Goal: Task Accomplishment & Management: Use online tool/utility

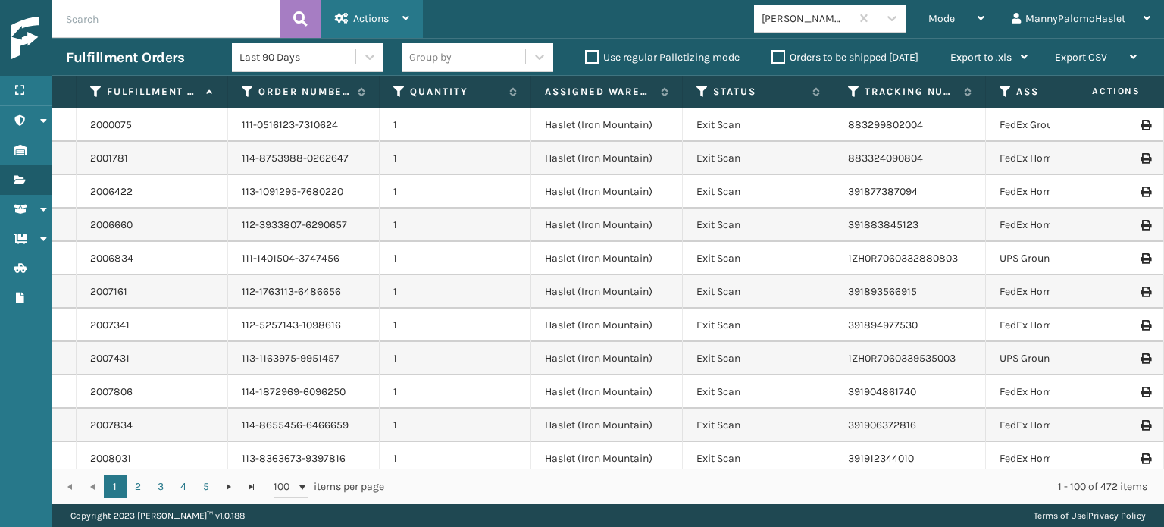
click at [387, 17] on span "Actions" at bounding box center [371, 18] width 36 height 13
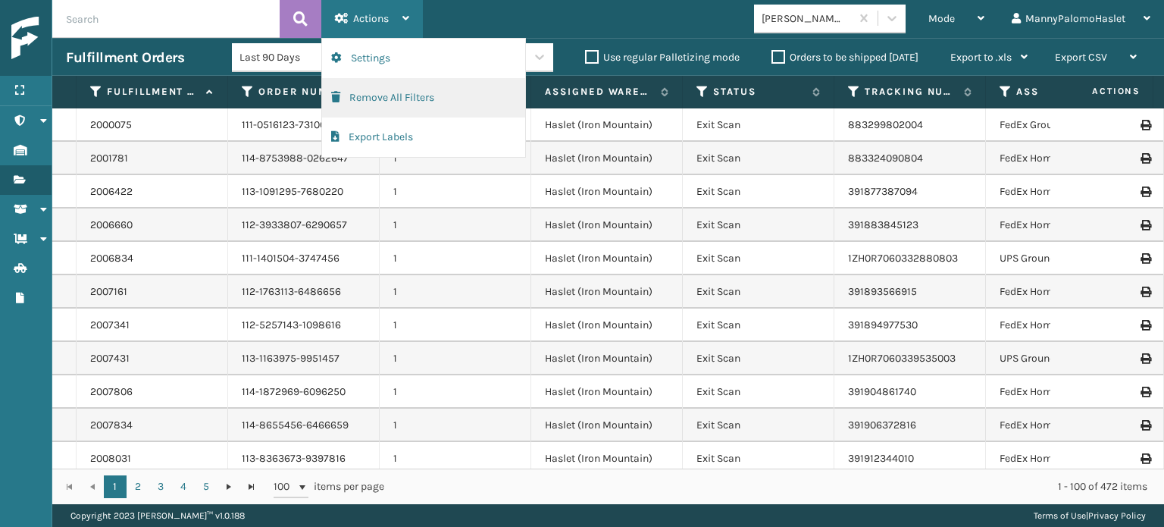
click at [426, 96] on button "Remove All Filters" at bounding box center [423, 97] width 203 height 39
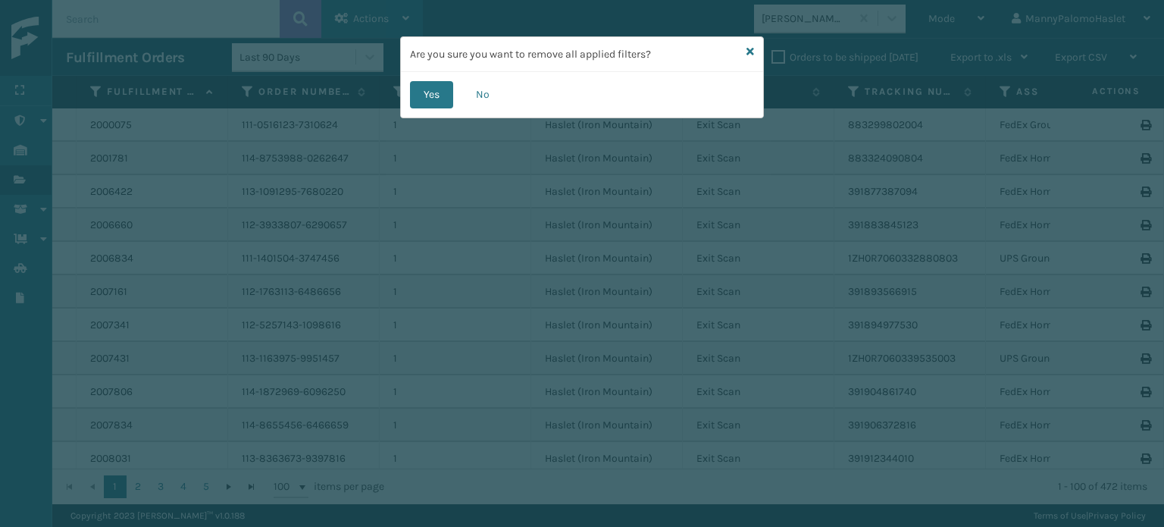
click at [426, 96] on button "Yes" at bounding box center [431, 94] width 43 height 27
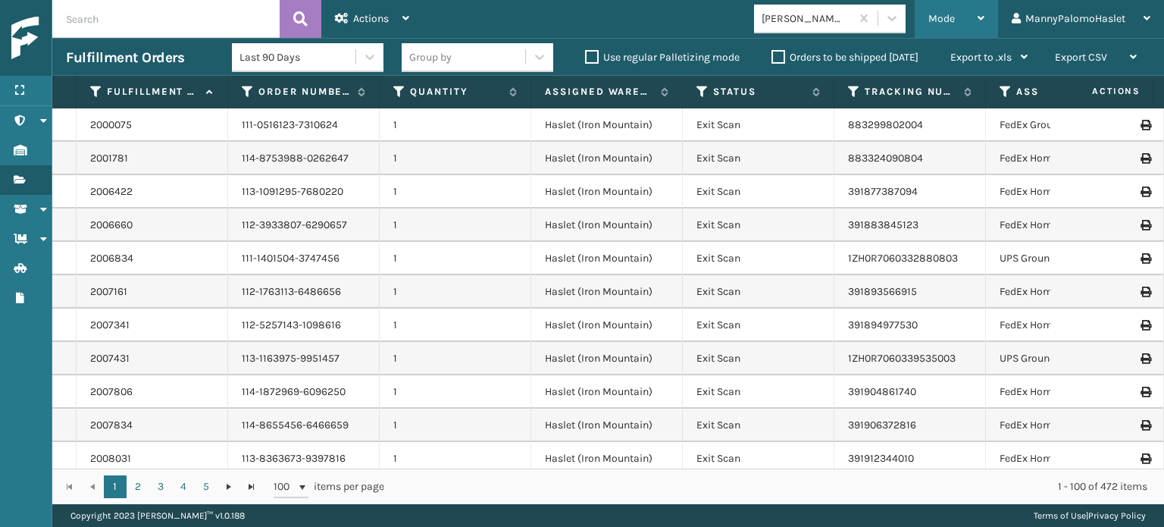
click at [977, 18] on div "Mode" at bounding box center [957, 19] width 56 height 38
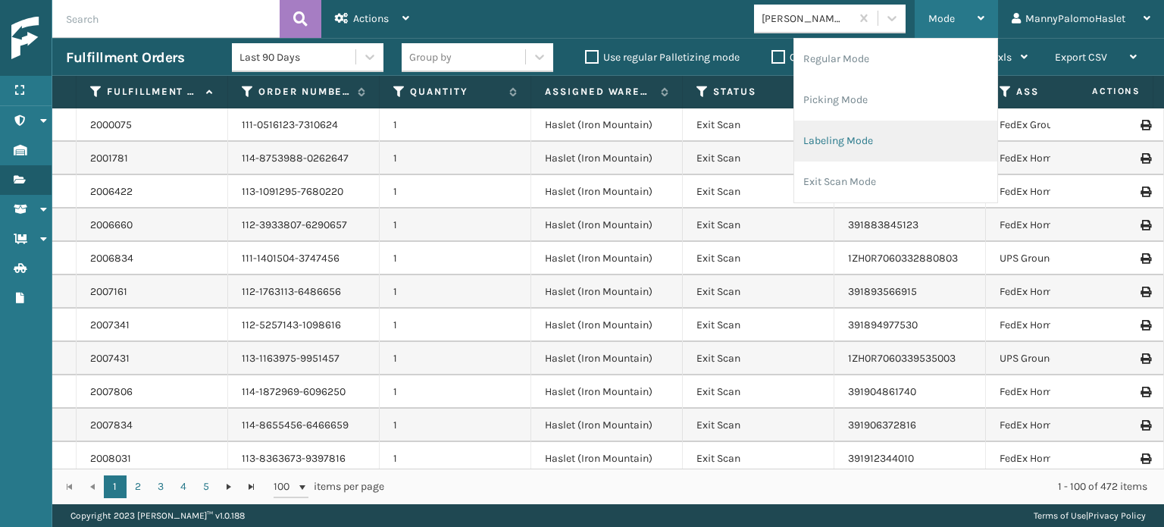
click at [920, 142] on li "Labeling Mode" at bounding box center [896, 141] width 203 height 41
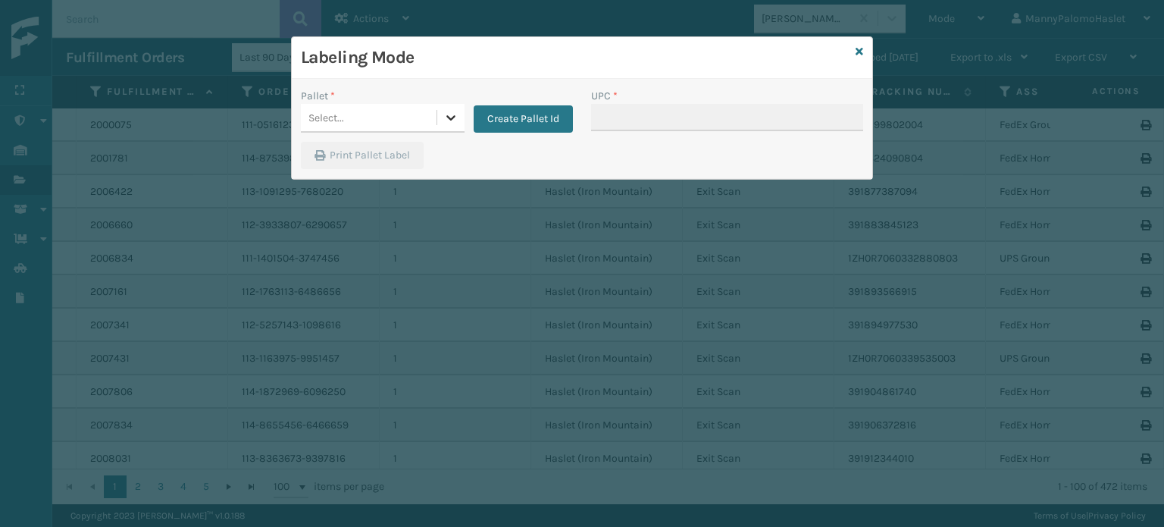
click at [449, 118] on icon at bounding box center [451, 117] width 9 height 5
click at [402, 118] on div "Select..." at bounding box center [369, 117] width 136 height 25
click at [861, 52] on icon at bounding box center [860, 51] width 8 height 11
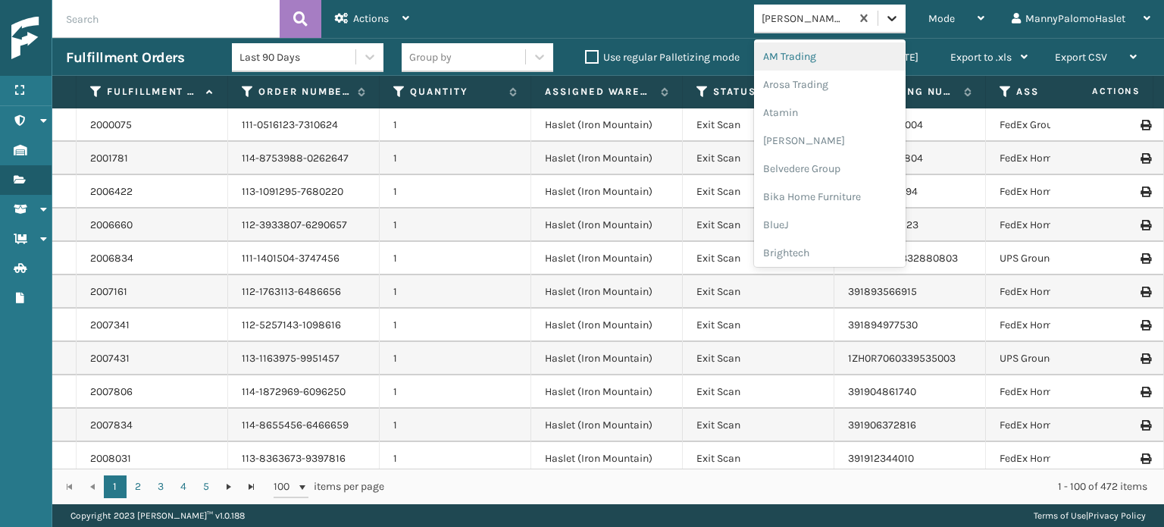
click at [895, 17] on icon at bounding box center [892, 18] width 15 height 15
click at [970, 14] on div "Mode" at bounding box center [957, 19] width 56 height 38
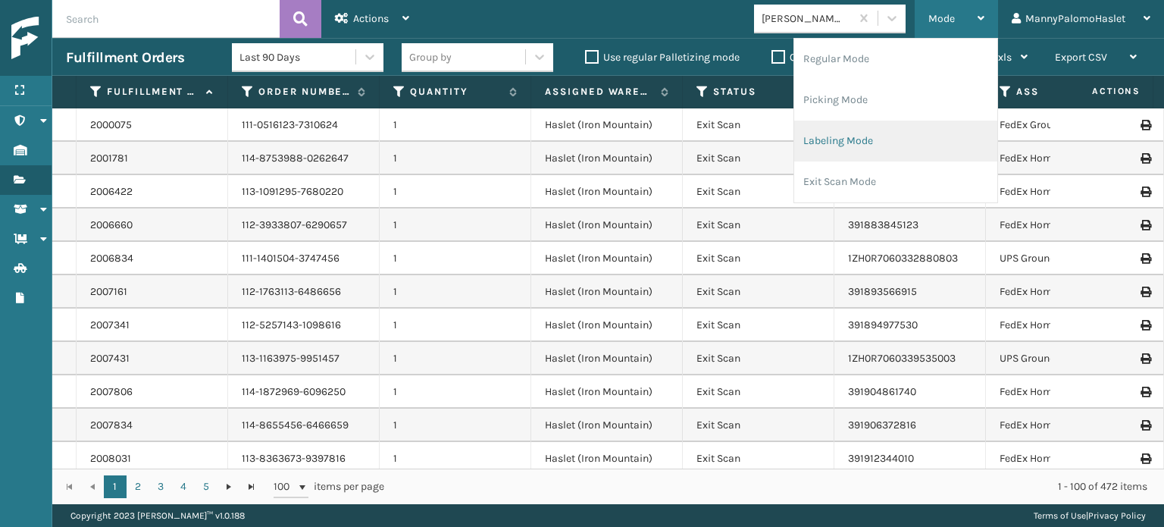
click at [880, 138] on li "Labeling Mode" at bounding box center [896, 141] width 203 height 41
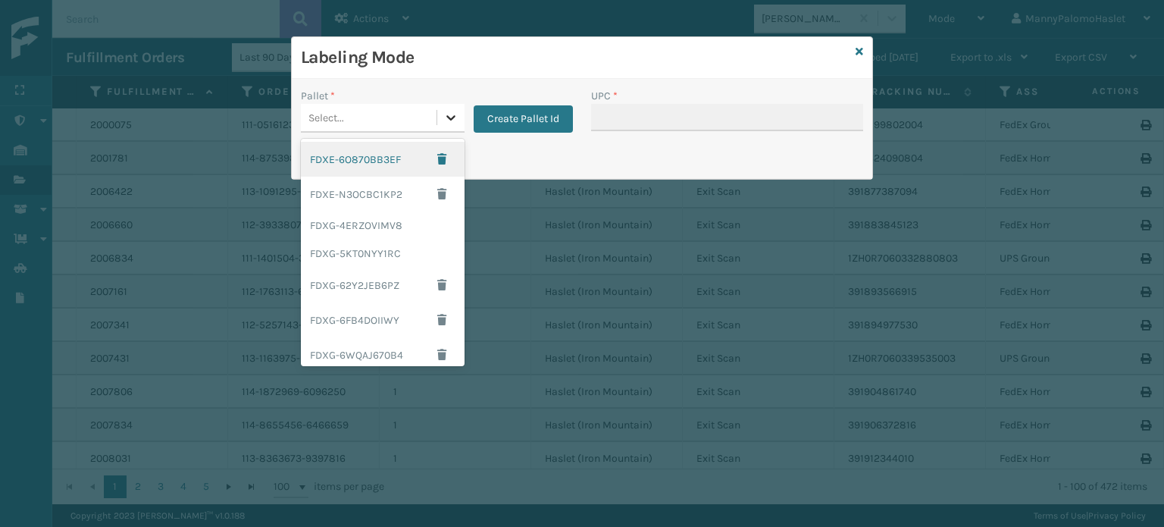
click at [455, 124] on icon at bounding box center [451, 117] width 15 height 15
click at [382, 159] on div "FDXE-6O870BB3EF" at bounding box center [383, 159] width 164 height 35
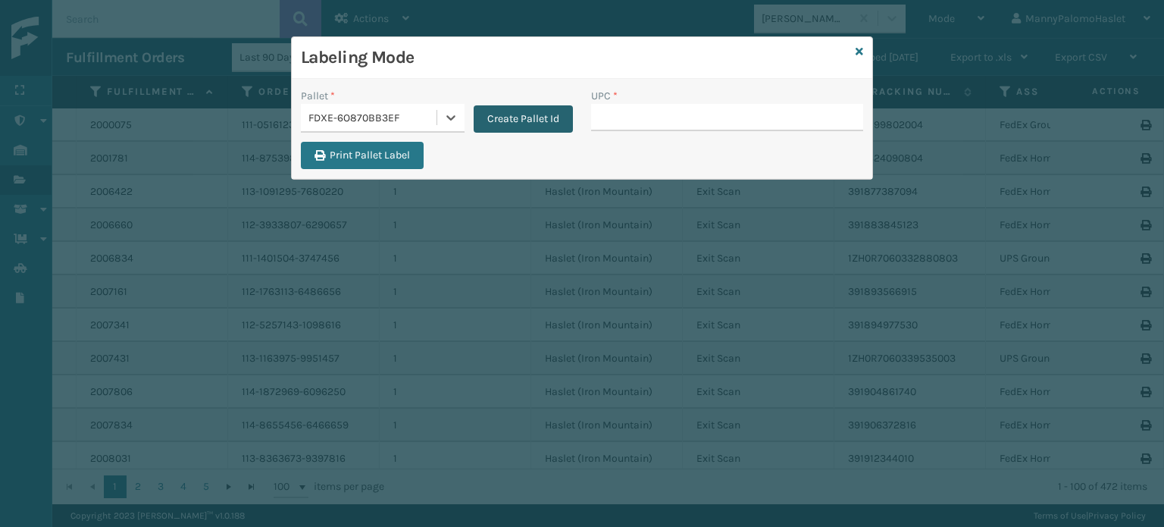
click at [512, 114] on button "Create Pallet Id" at bounding box center [523, 118] width 99 height 27
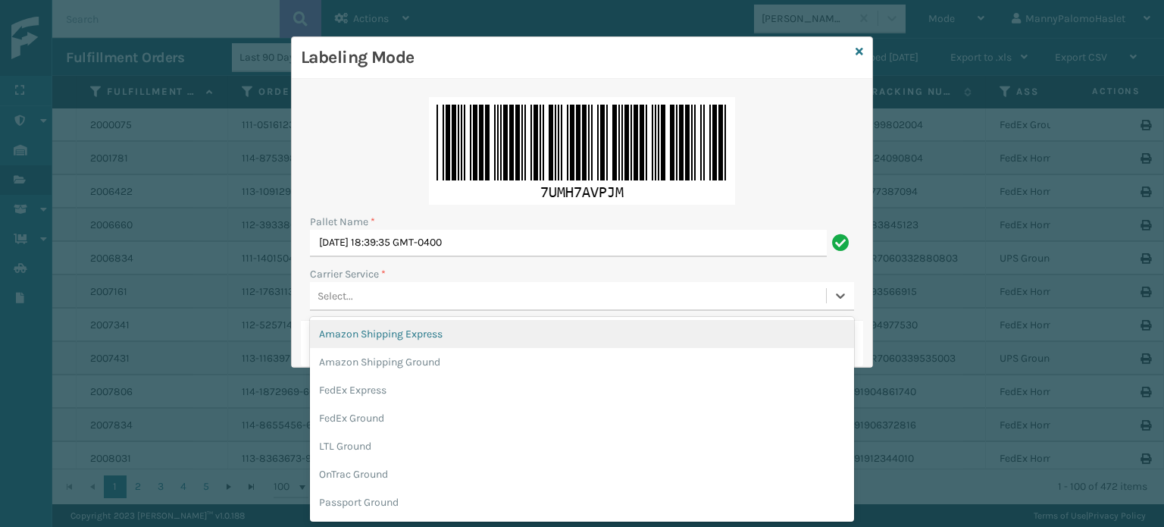
click at [384, 302] on div "Select..." at bounding box center [568, 296] width 516 height 25
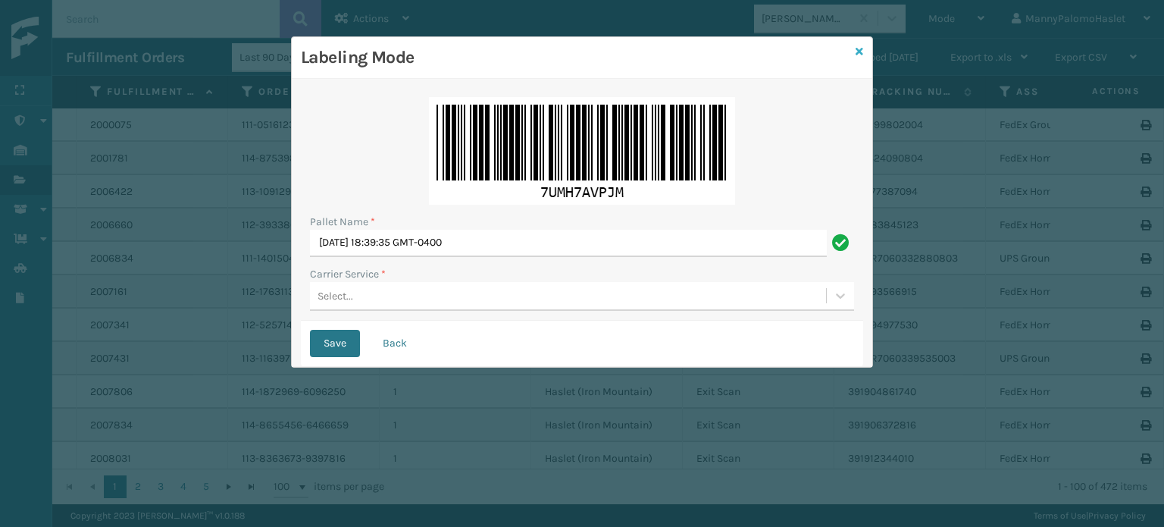
click at [863, 54] on icon at bounding box center [860, 51] width 8 height 11
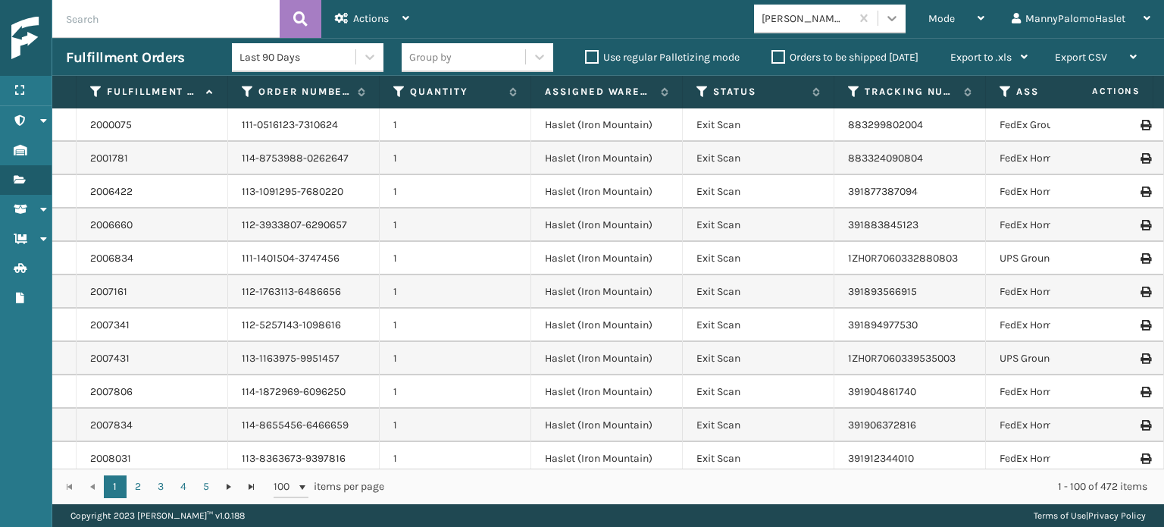
click at [895, 19] on icon at bounding box center [892, 18] width 9 height 5
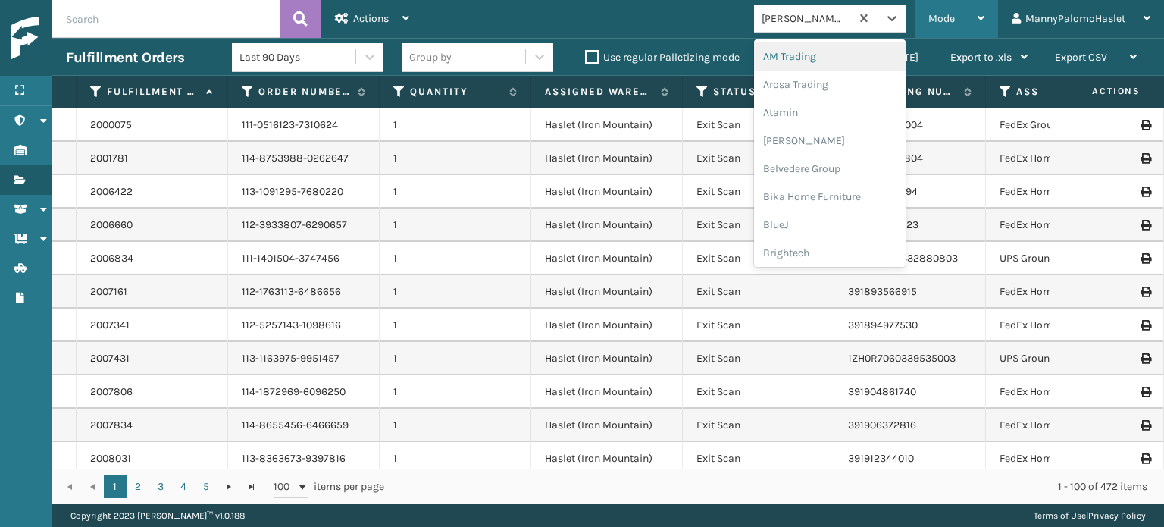
click at [975, 9] on div "Mode" at bounding box center [957, 19] width 56 height 38
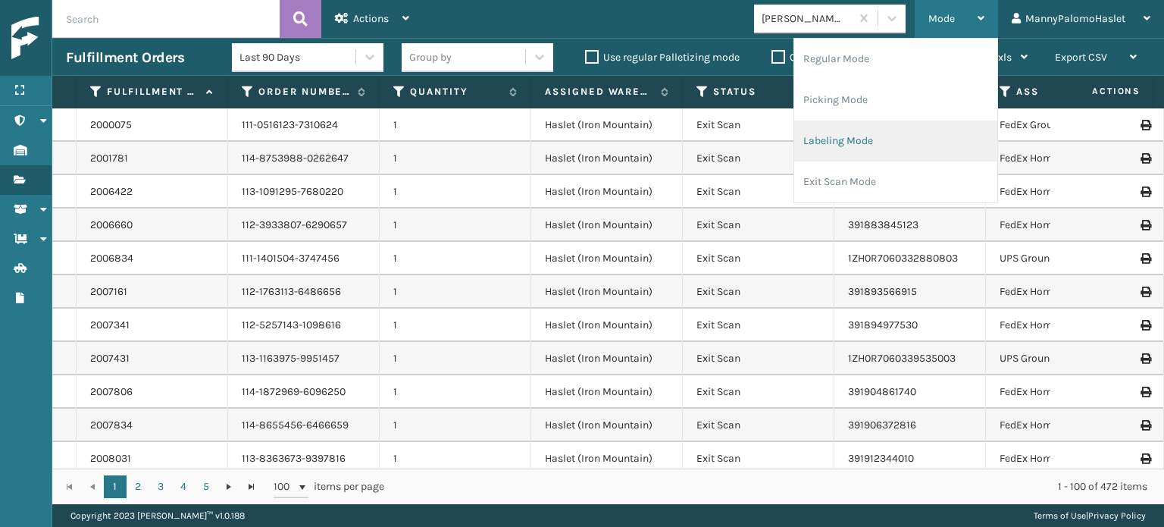
click at [886, 139] on li "Labeling Mode" at bounding box center [896, 141] width 203 height 41
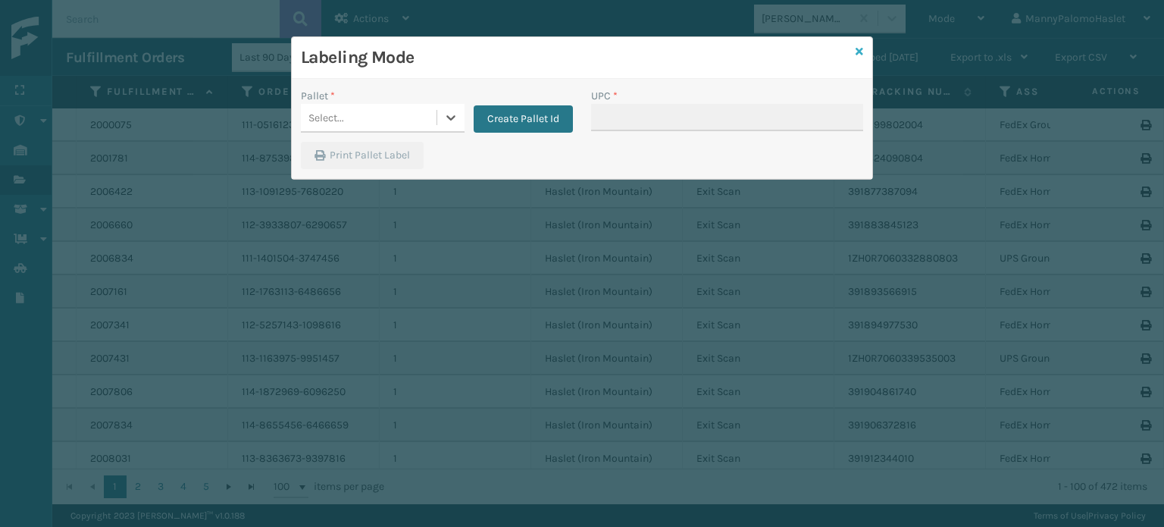
click at [860, 49] on icon at bounding box center [860, 51] width 8 height 11
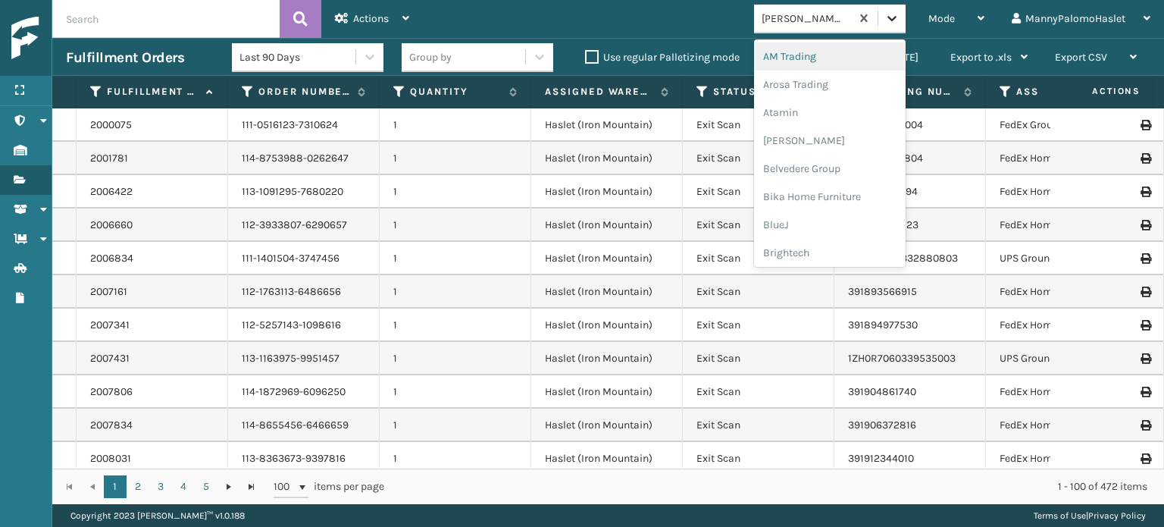
click at [893, 21] on icon at bounding box center [892, 18] width 15 height 15
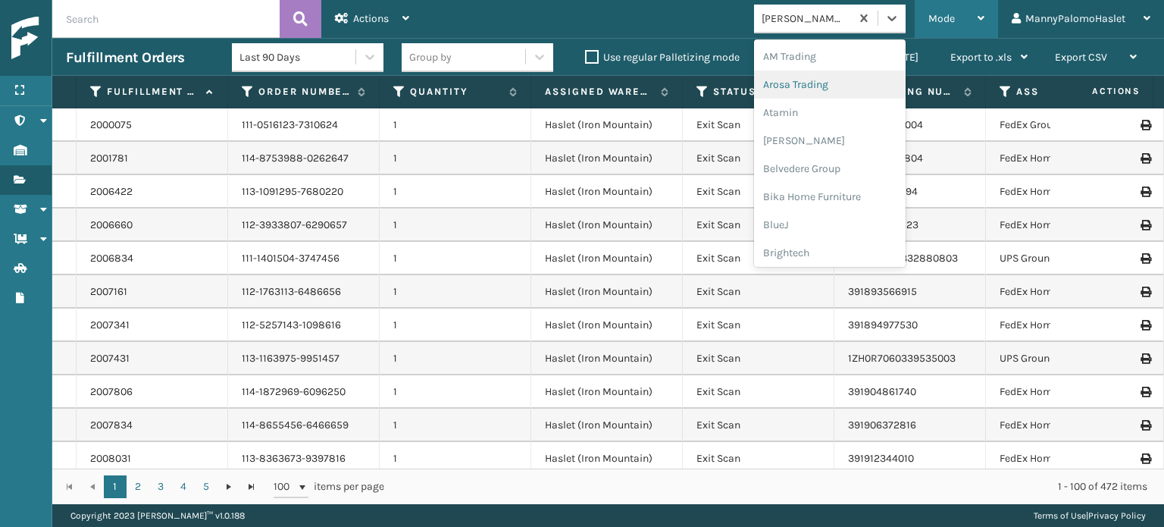
click at [967, 10] on div "Mode" at bounding box center [957, 19] width 56 height 38
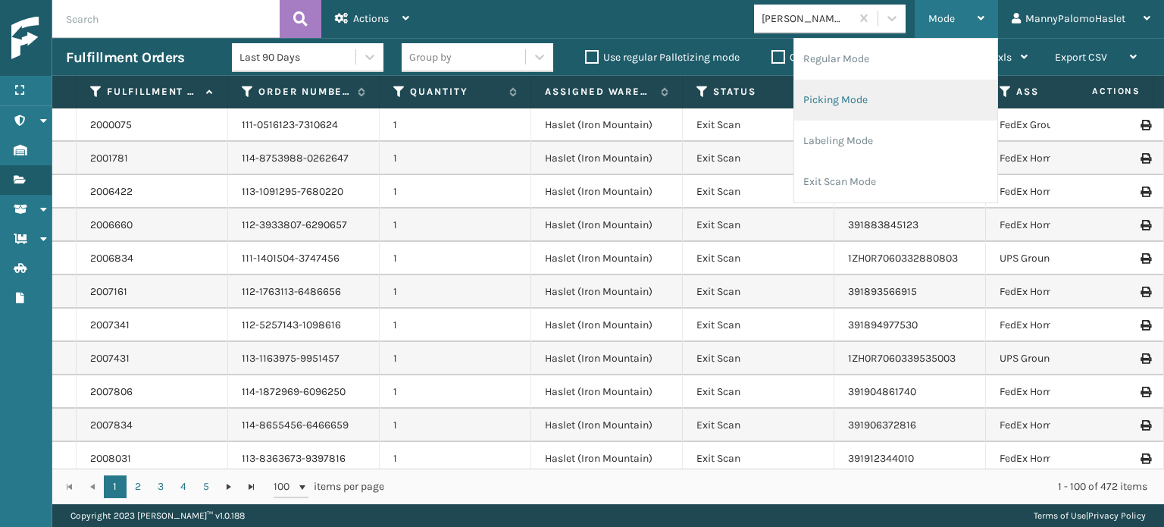
click at [904, 105] on li "Picking Mode" at bounding box center [896, 100] width 203 height 41
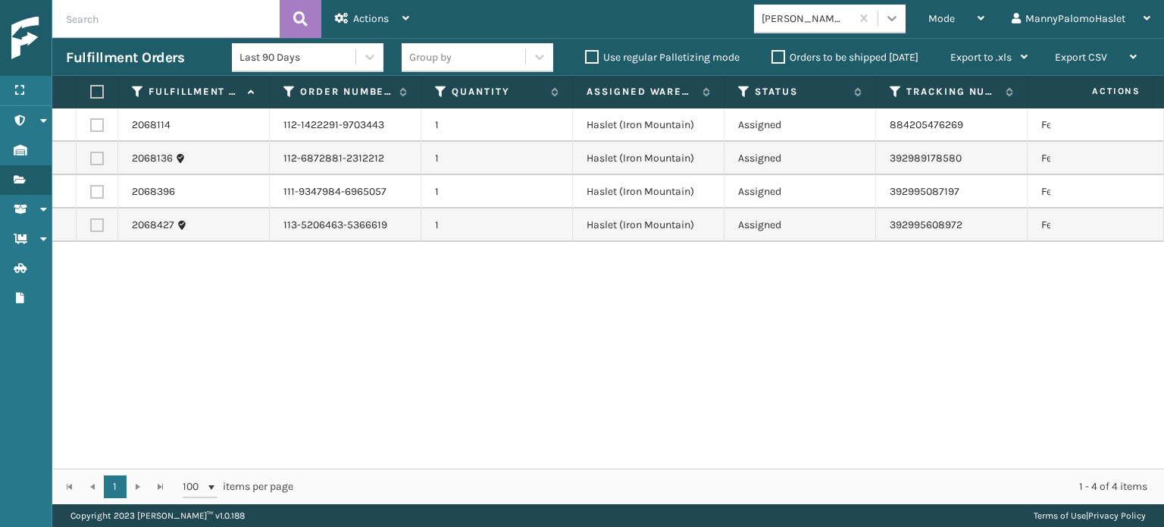
click at [898, 15] on icon at bounding box center [892, 18] width 15 height 15
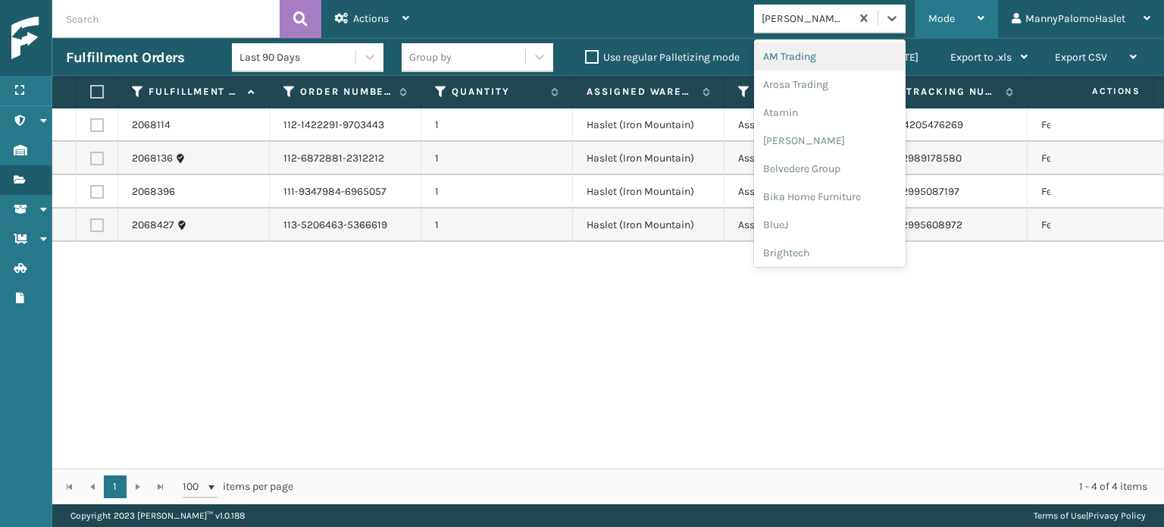
click at [959, 20] on div "Mode" at bounding box center [957, 19] width 56 height 38
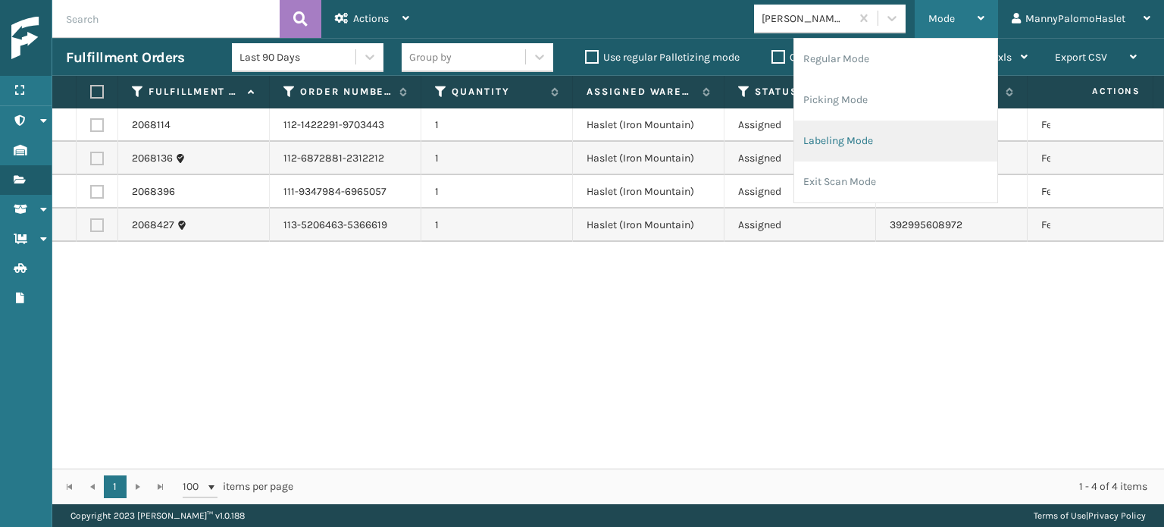
click at [876, 133] on li "Labeling Mode" at bounding box center [896, 141] width 203 height 41
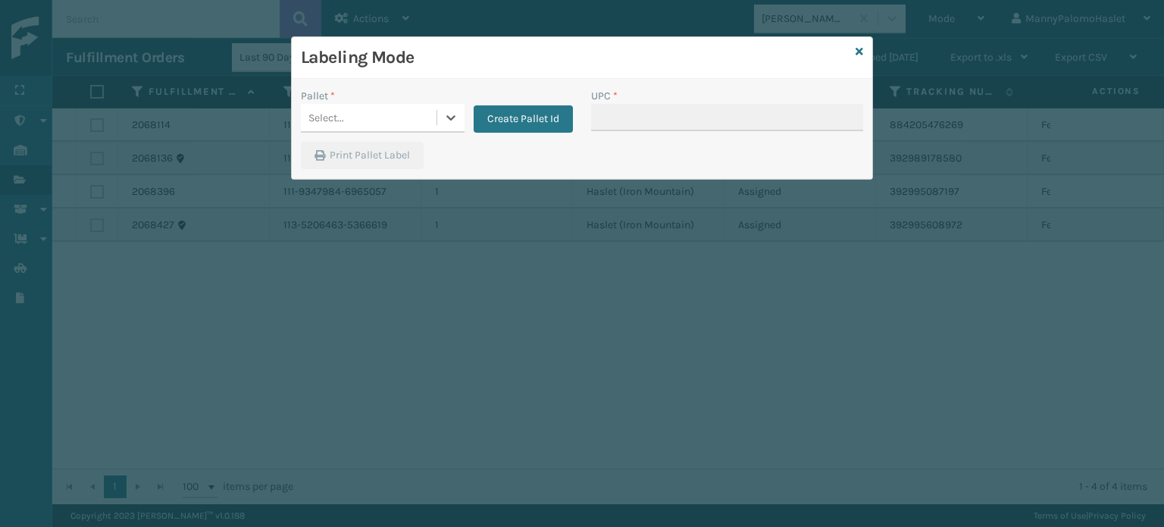
click at [109, 296] on div "Labeling Mode Pallet * 0 results available. Select is focused ,type to refine l…" at bounding box center [582, 263] width 1164 height 527
click at [860, 50] on icon at bounding box center [860, 51] width 8 height 11
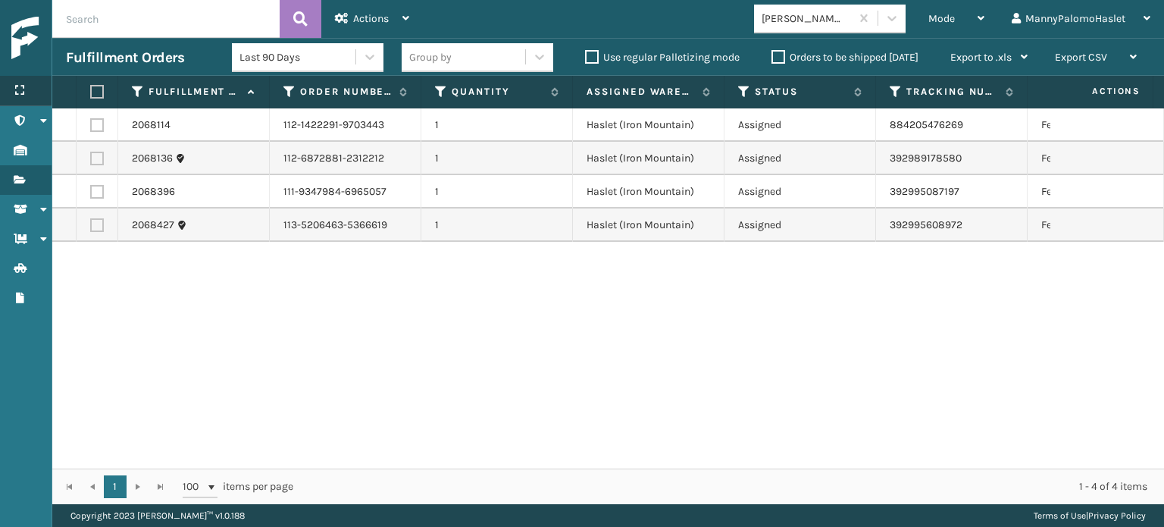
click at [36, 92] on div "Menu" at bounding box center [26, 91] width 52 height 30
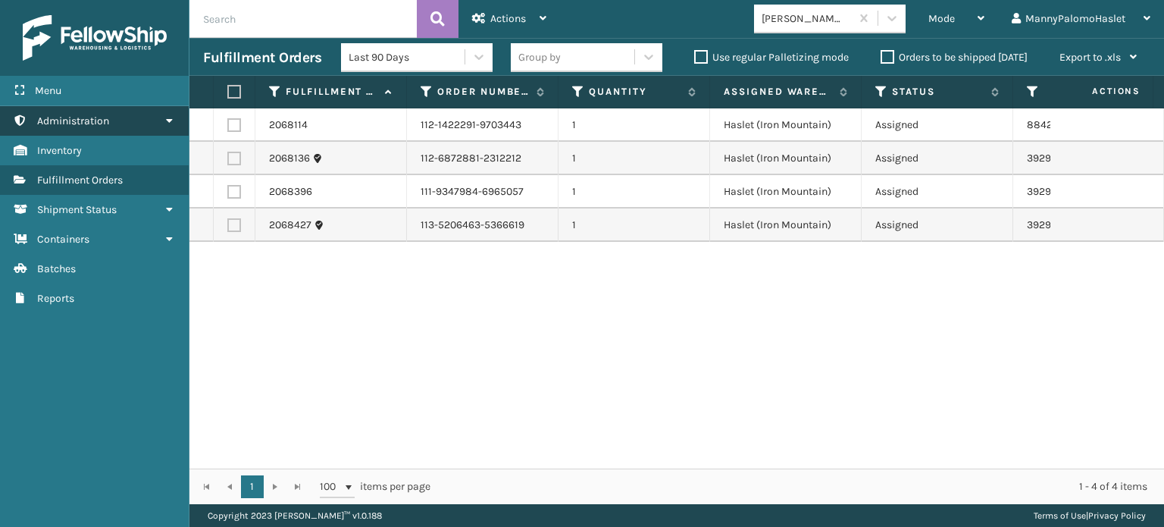
click at [182, 123] on link "Shipment Status Administration" at bounding box center [94, 121] width 189 height 30
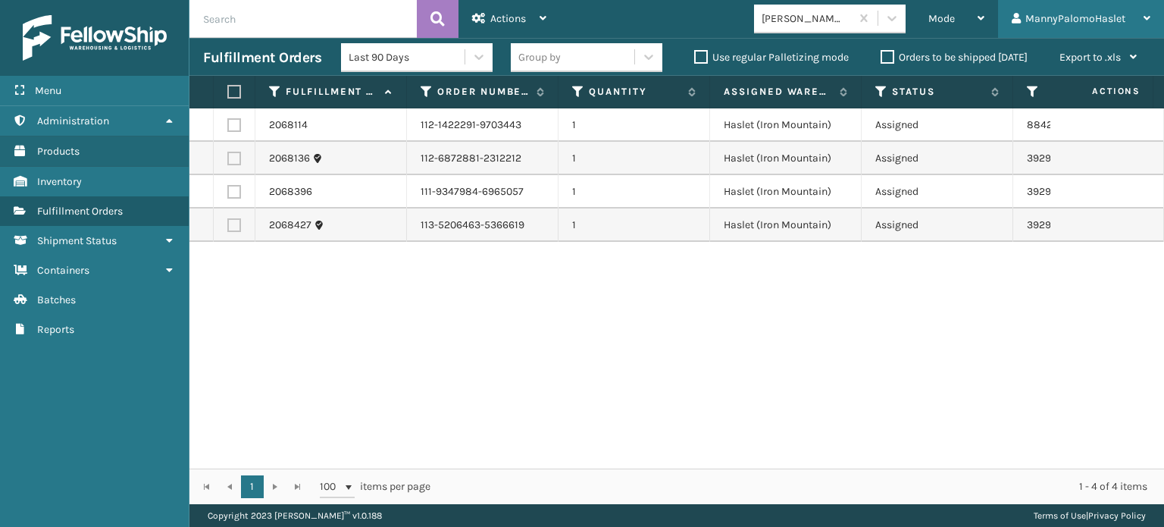
click at [1096, 24] on div "MannyPalomoHaslet" at bounding box center [1081, 19] width 139 height 38
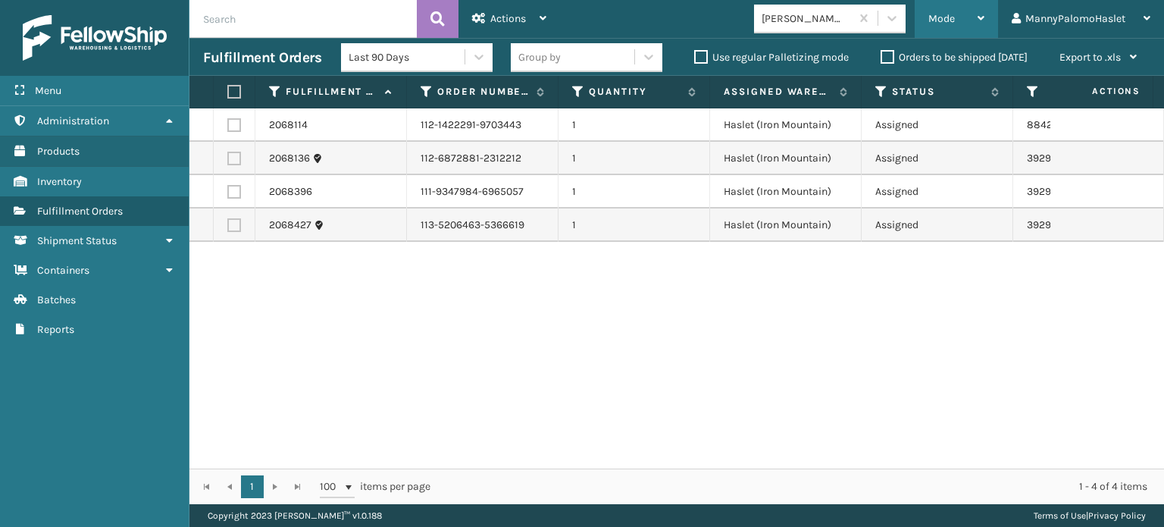
click at [973, 5] on div "Mode" at bounding box center [957, 19] width 56 height 38
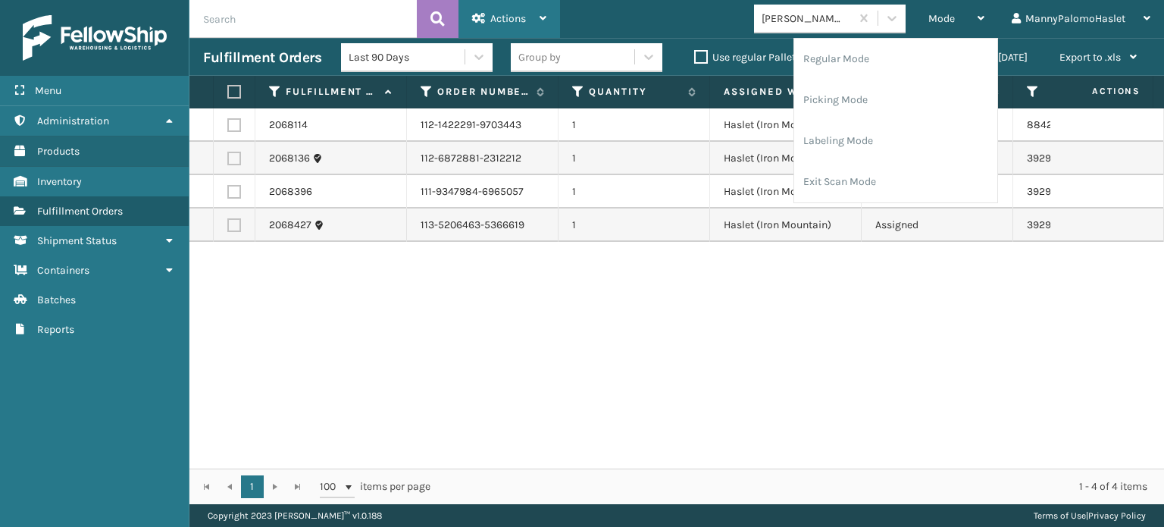
click at [539, 24] on div "Actions" at bounding box center [509, 19] width 74 height 38
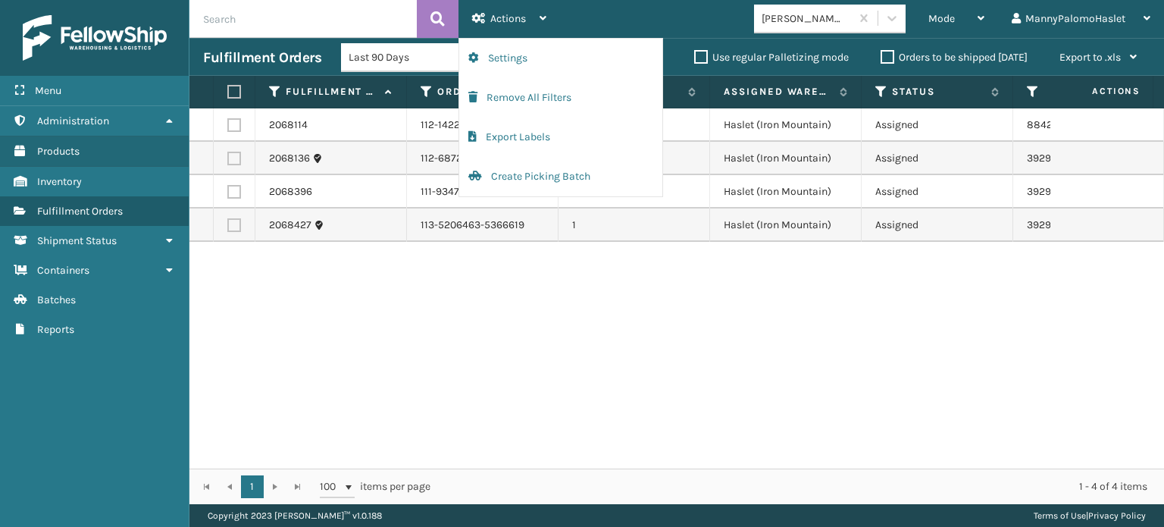
click at [619, 1] on div "Mode Regular Mode Picking Mode Labeling Mode Exit Scan Mode [PERSON_NAME] Brand…" at bounding box center [862, 19] width 604 height 38
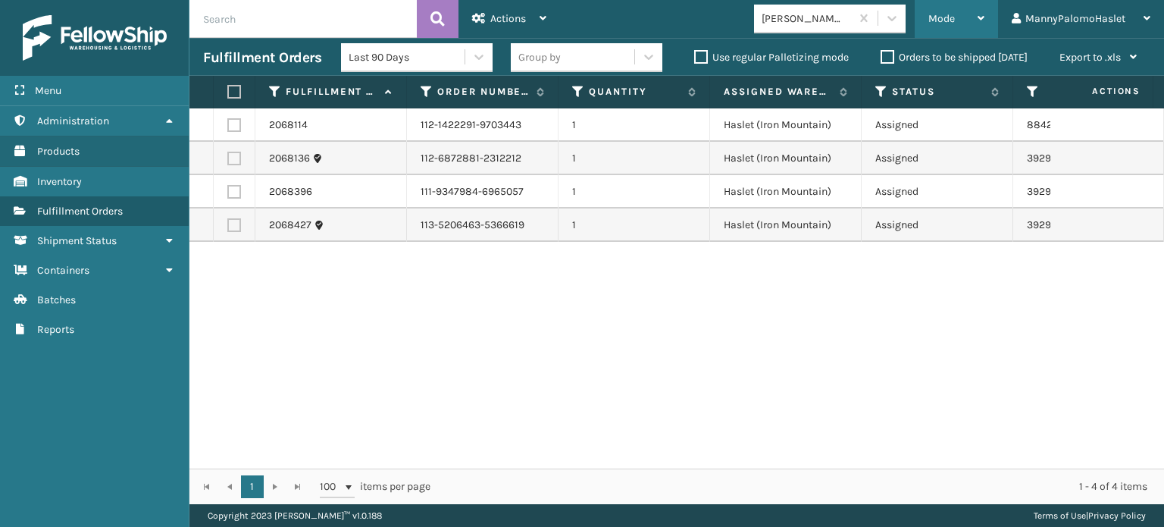
click at [946, 30] on div "Mode" at bounding box center [957, 19] width 56 height 38
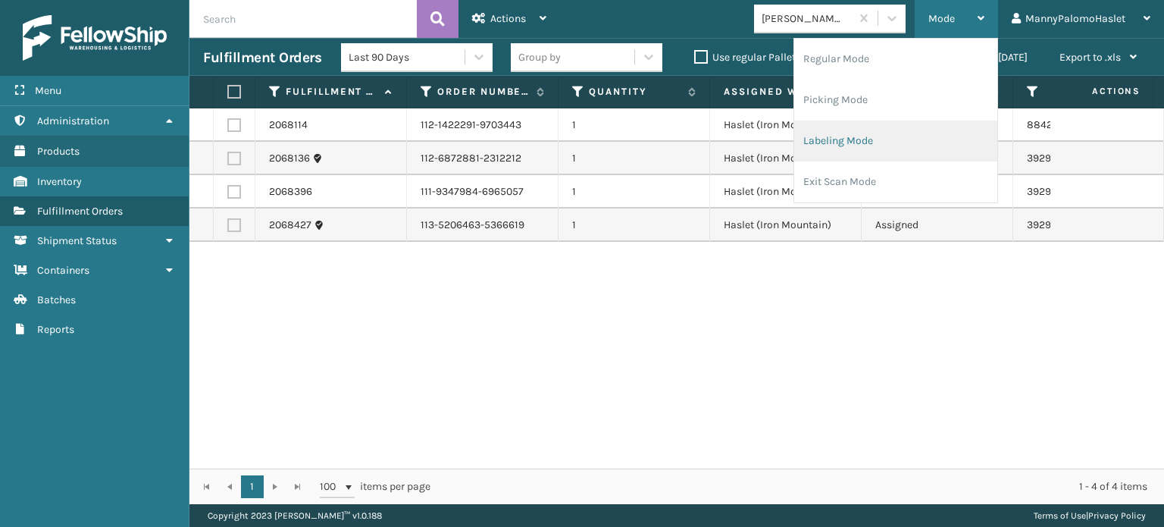
click at [908, 133] on li "Labeling Mode" at bounding box center [896, 141] width 203 height 41
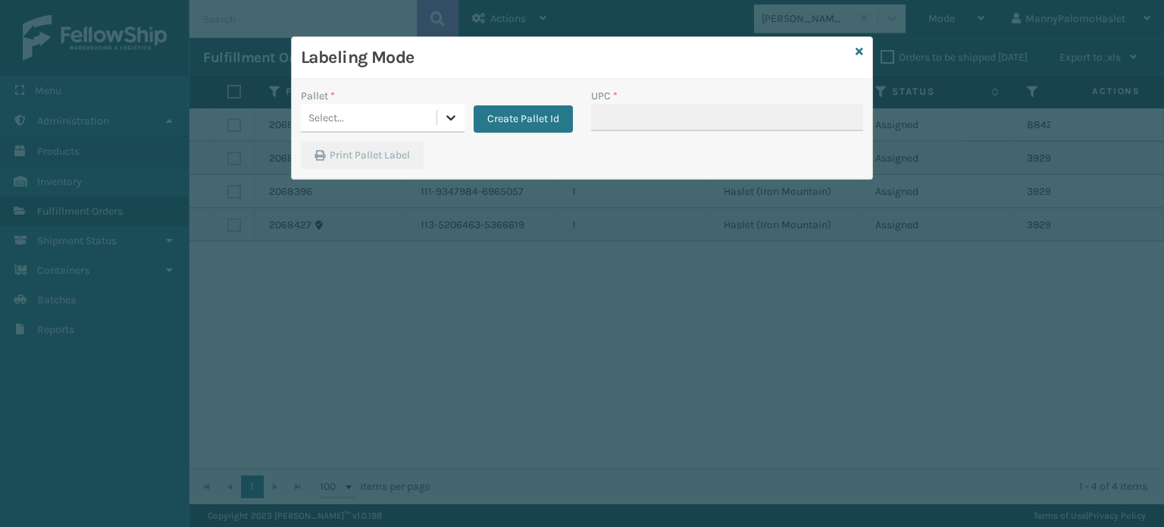
click at [450, 105] on div at bounding box center [450, 117] width 27 height 27
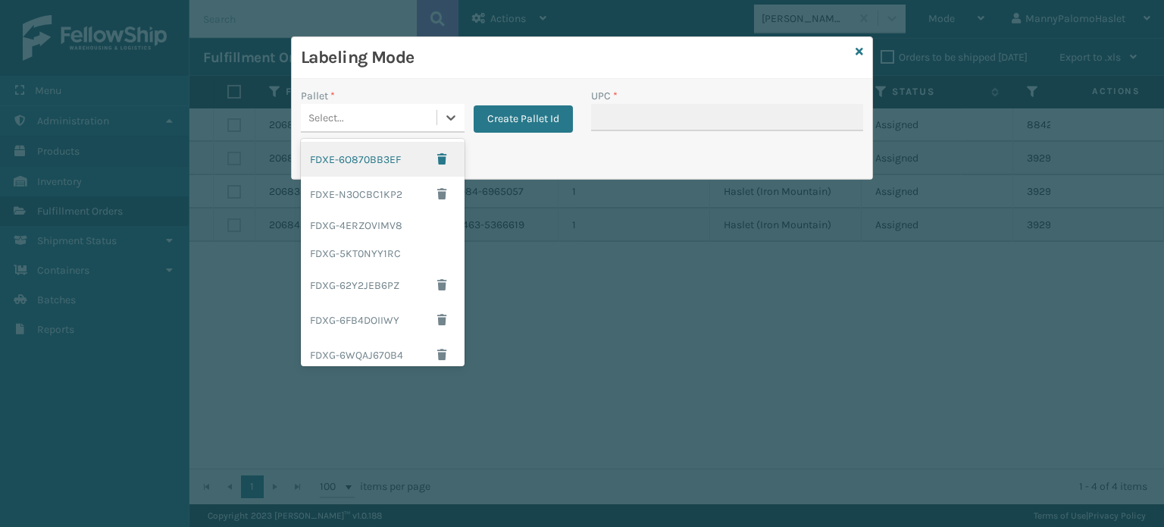
click at [370, 166] on div "FDXE-6O870BB3EF" at bounding box center [383, 159] width 164 height 35
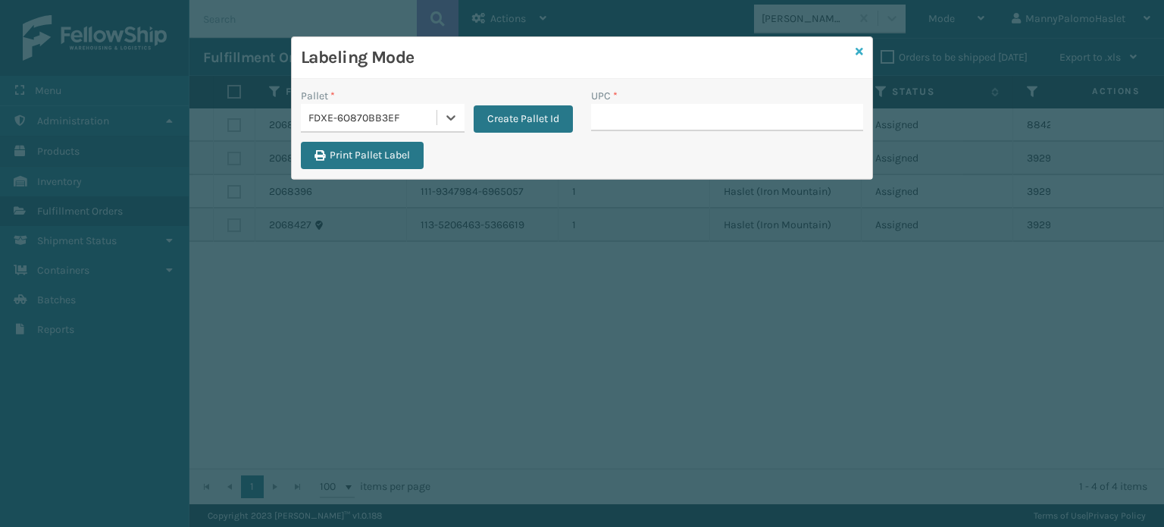
click at [858, 51] on icon at bounding box center [860, 51] width 8 height 11
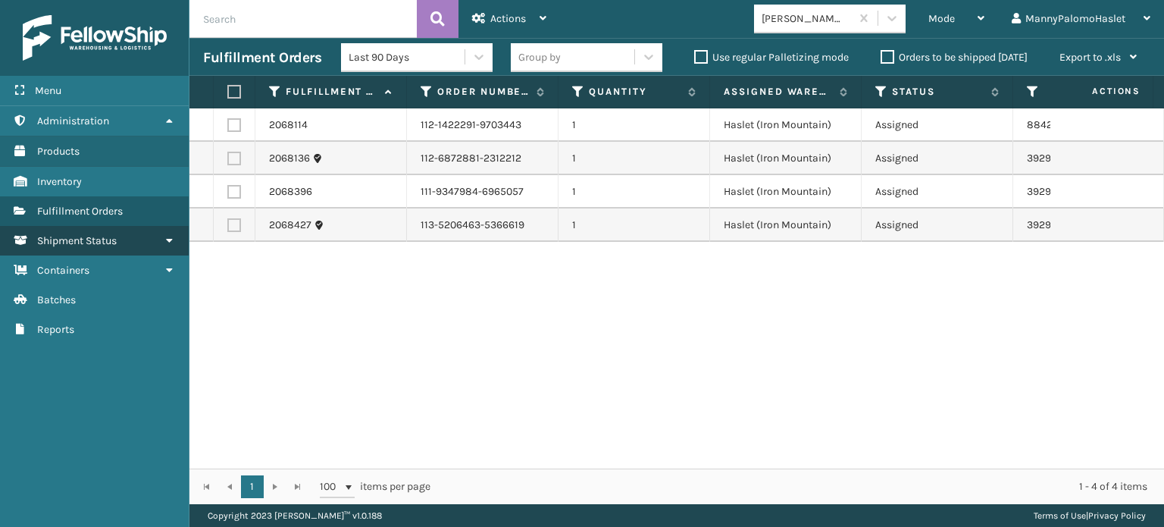
click at [171, 245] on link "Shipment Status Shipment Status" at bounding box center [94, 241] width 189 height 30
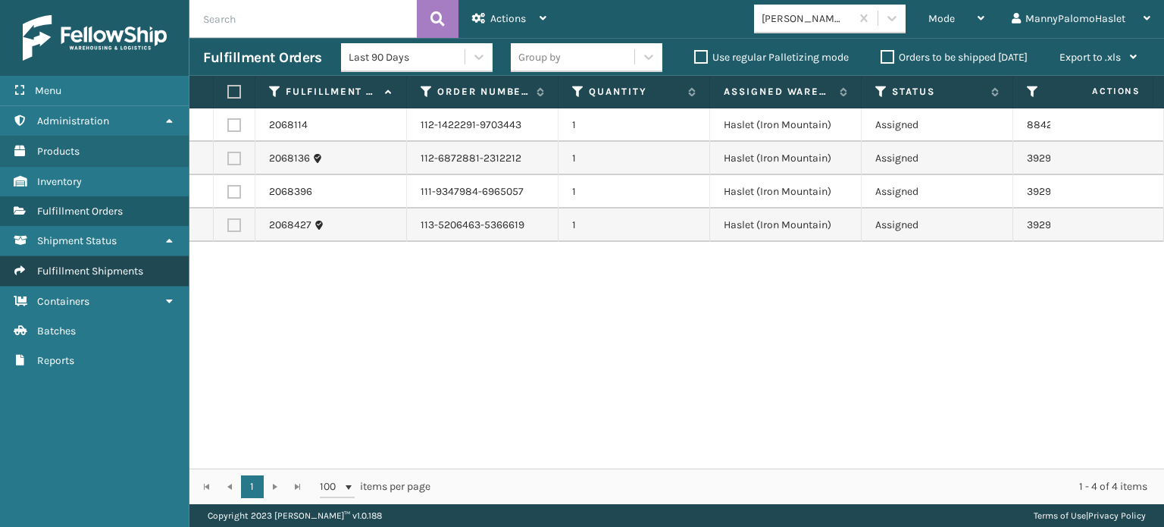
click at [134, 267] on span "Fulfillment Shipments" at bounding box center [90, 271] width 106 height 13
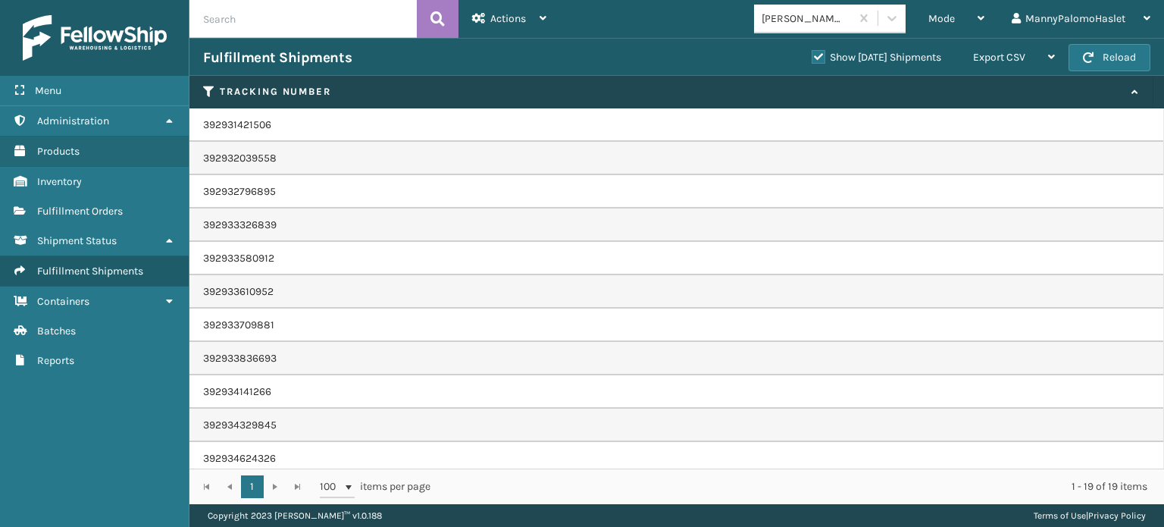
click at [258, 19] on input "text" at bounding box center [303, 19] width 227 height 38
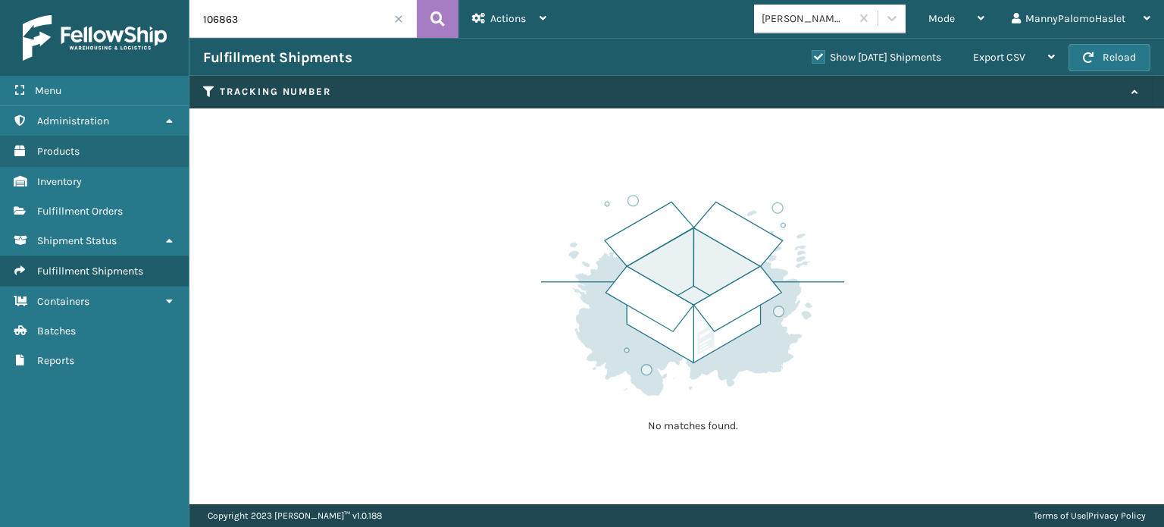
click at [206, 18] on input "106863" at bounding box center [303, 19] width 227 height 38
click at [210, 27] on input "106863" at bounding box center [303, 19] width 227 height 38
type input "Batch ID: 106863"
click at [525, 24] on span "Actions" at bounding box center [509, 18] width 36 height 13
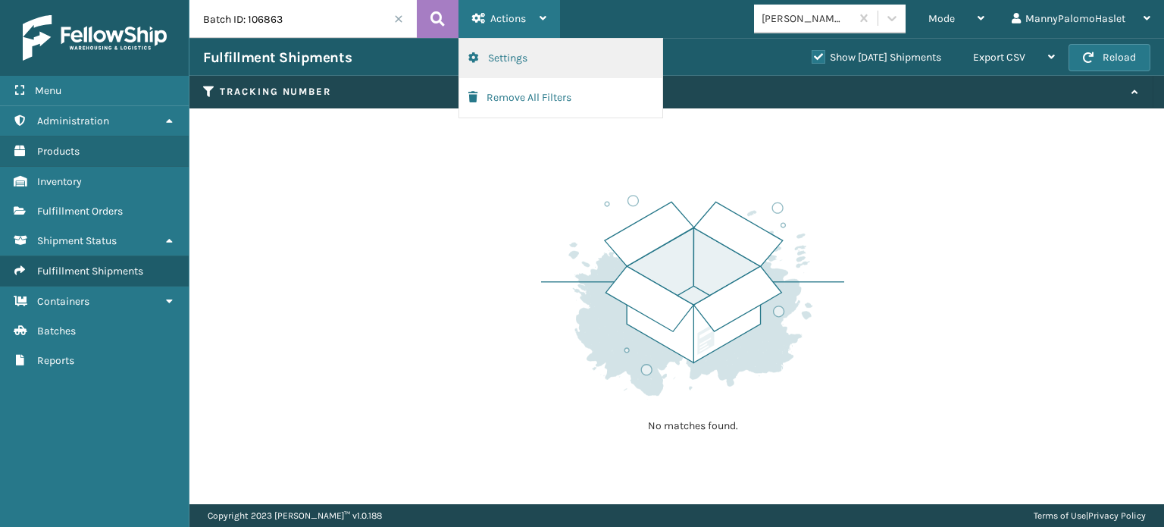
click at [538, 54] on button "Settings" at bounding box center [560, 58] width 203 height 39
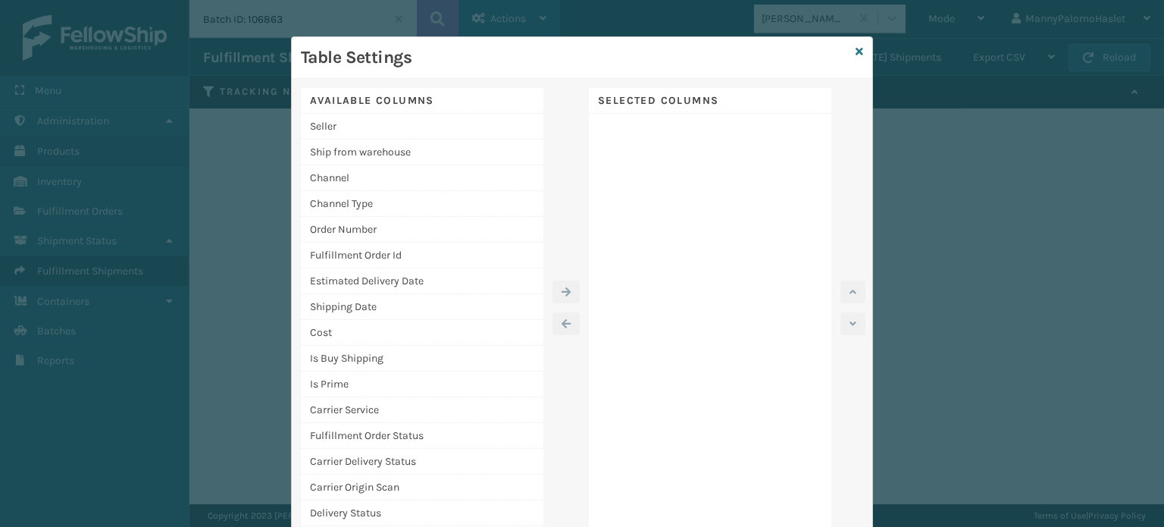
scroll to position [36, 0]
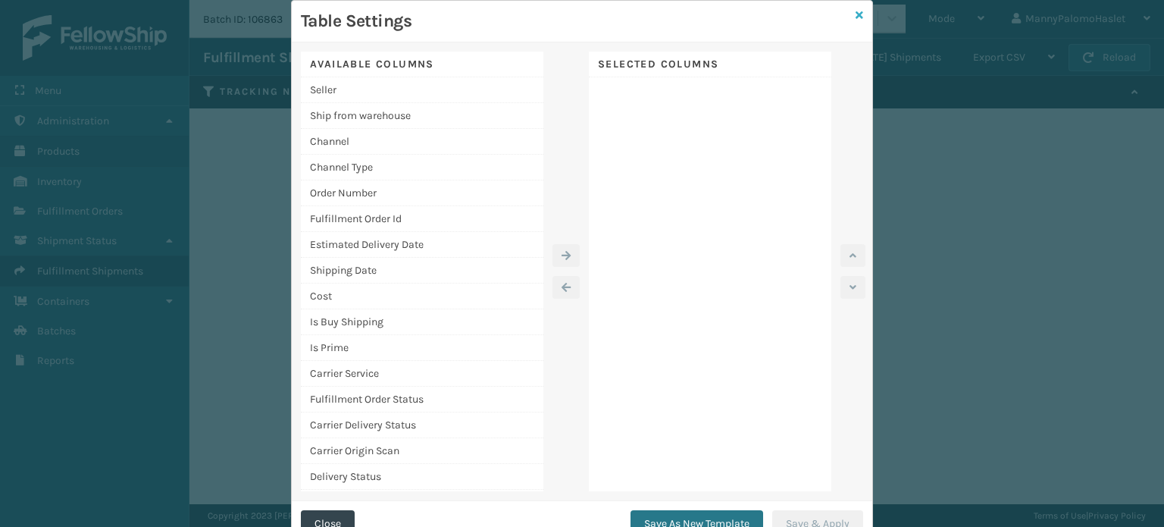
click at [856, 14] on icon at bounding box center [860, 15] width 8 height 11
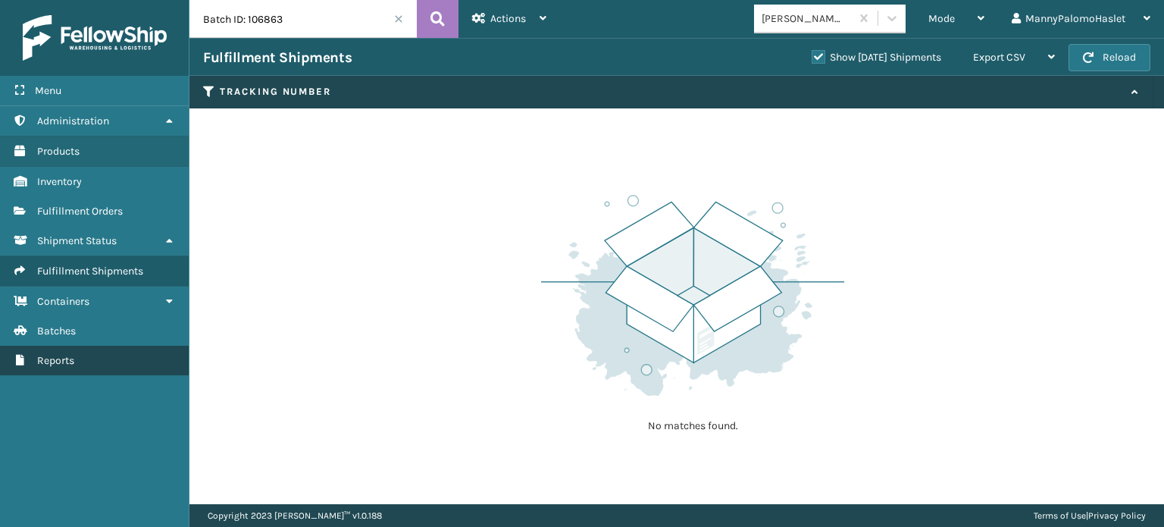
click at [130, 353] on link "Reports" at bounding box center [94, 361] width 189 height 30
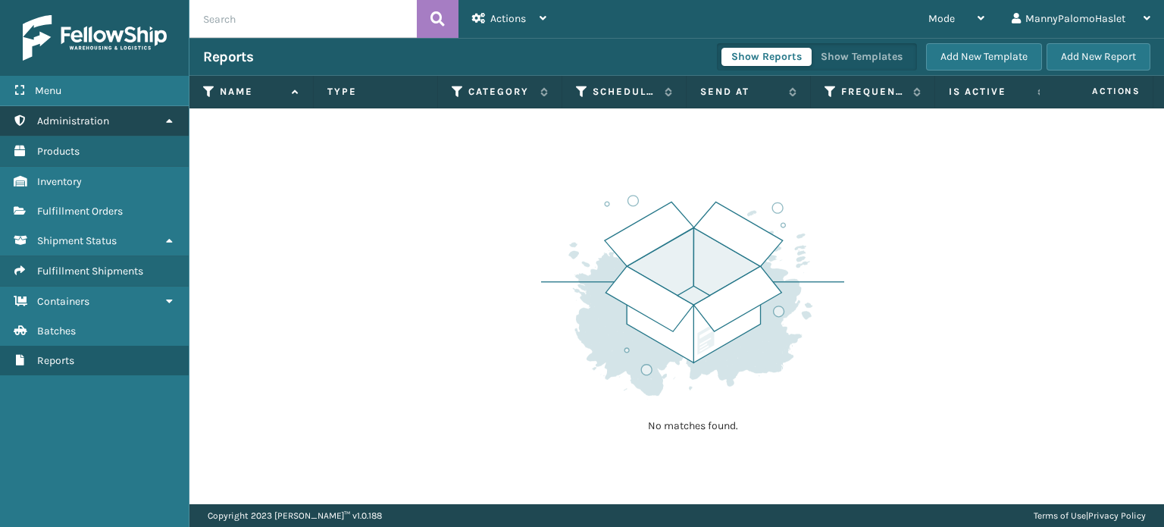
click at [158, 127] on link "Administration" at bounding box center [94, 121] width 189 height 30
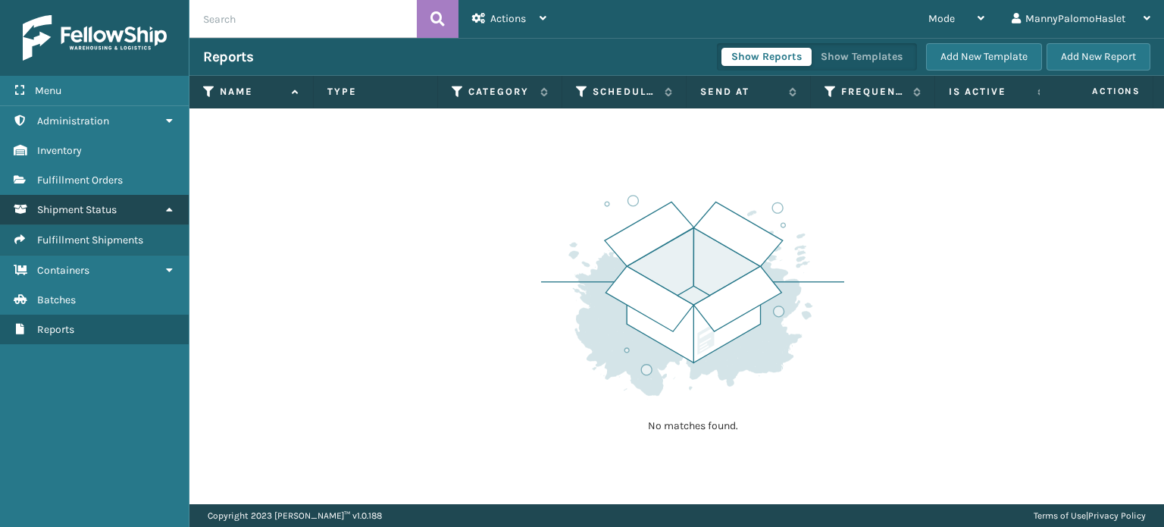
click at [171, 217] on link "Shipment Status" at bounding box center [94, 210] width 189 height 30
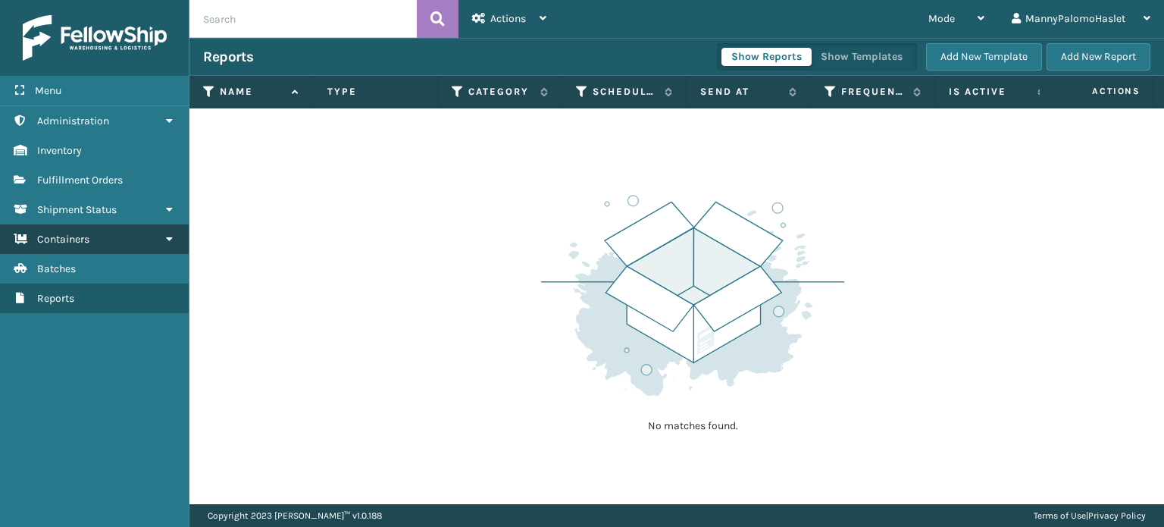
click at [176, 244] on link "Containers" at bounding box center [94, 239] width 189 height 30
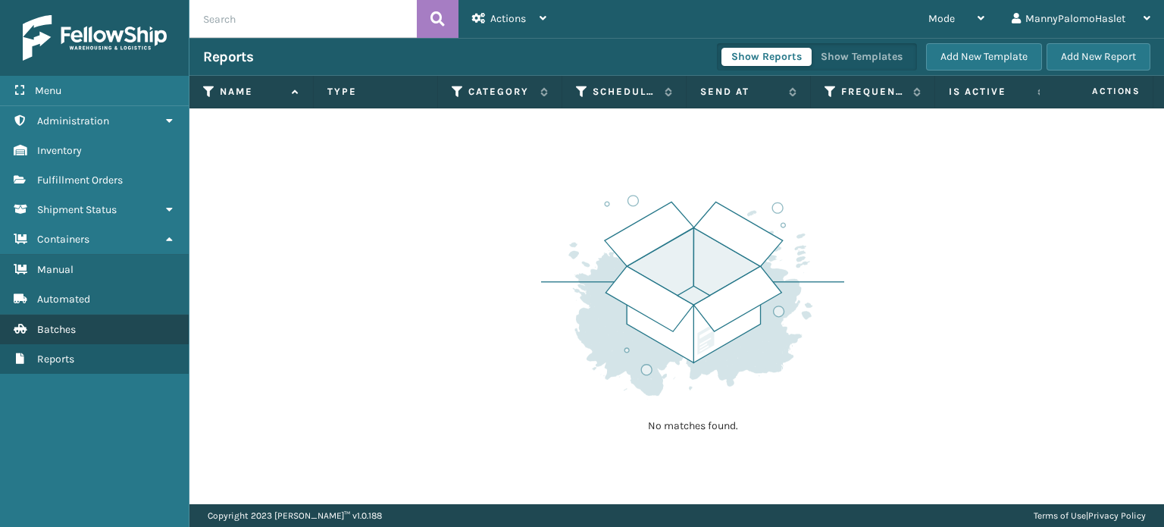
click at [116, 329] on link "Batches" at bounding box center [94, 330] width 189 height 30
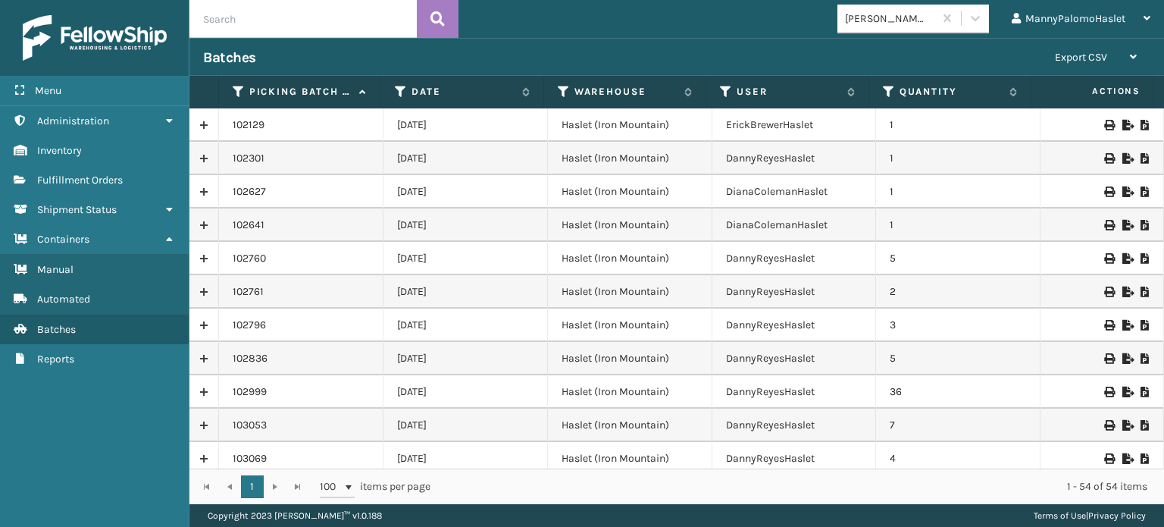
click at [352, 17] on input "text" at bounding box center [303, 19] width 227 height 38
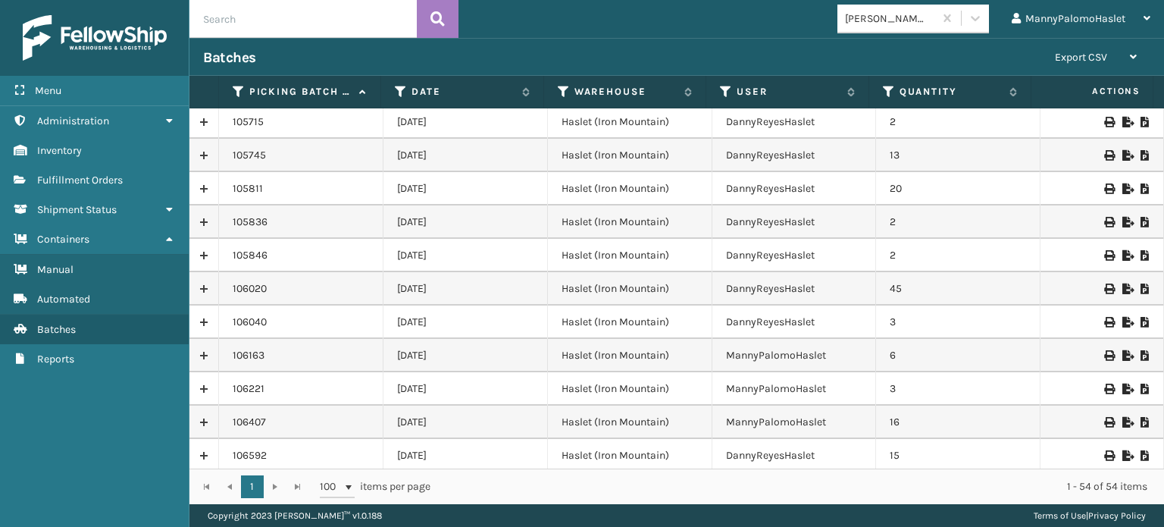
scroll to position [1440, 0]
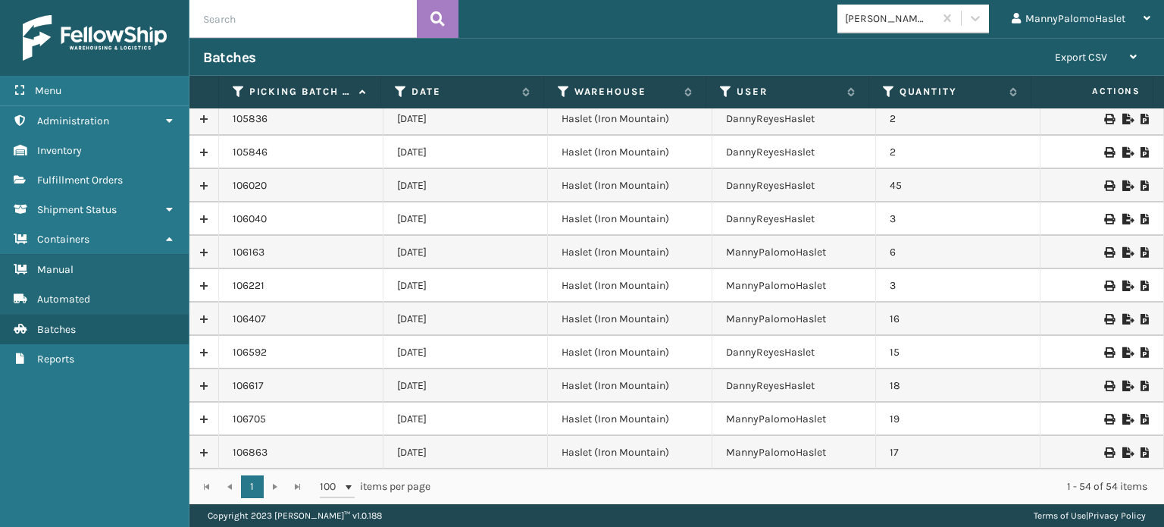
click at [537, 451] on td "[DATE]" at bounding box center [466, 452] width 165 height 33
click at [304, 458] on td "106863" at bounding box center [301, 452] width 165 height 33
click at [213, 446] on link at bounding box center [204, 452] width 29 height 24
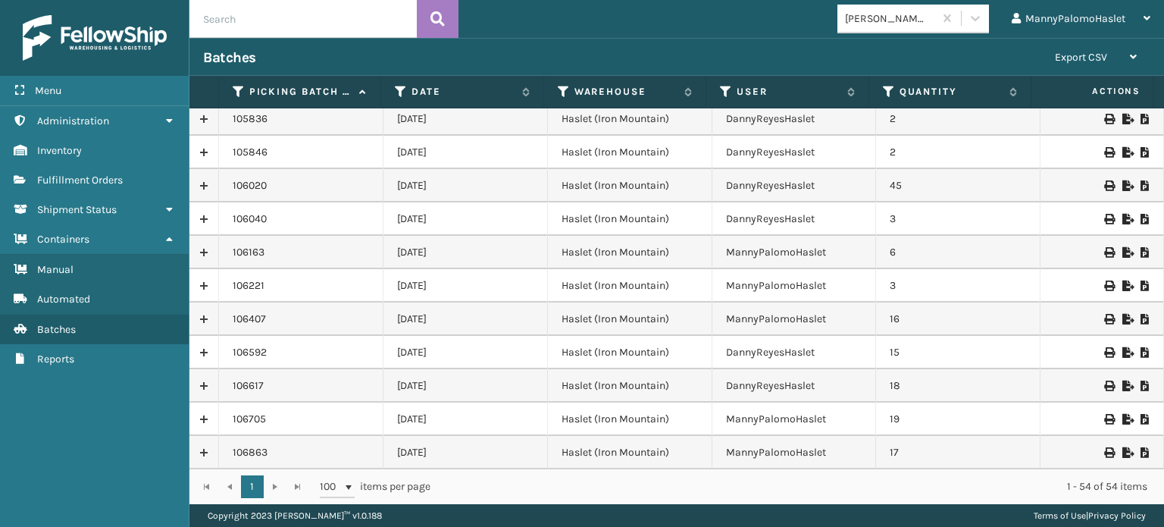
drag, startPoint x: 1152, startPoint y: 402, endPoint x: 1161, endPoint y: 409, distance: 10.8
click at [1161, 409] on div "102129 [DATE] Haslet (Iron Mountain) ErickBrewerHaslet 1 102301 [DATE] Haslet (…" at bounding box center [677, 288] width 975 height 360
click at [974, 22] on icon at bounding box center [975, 18] width 15 height 15
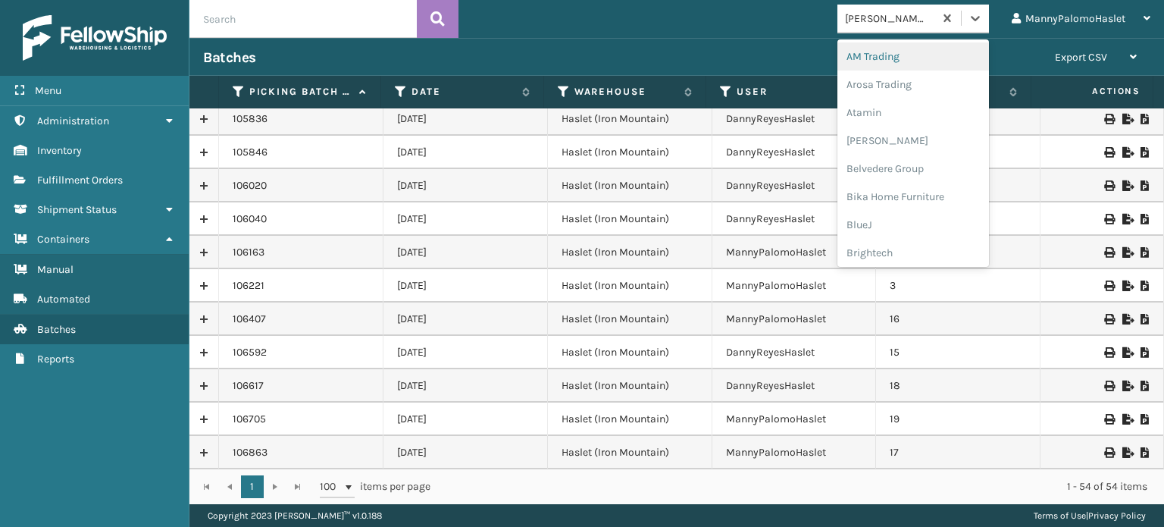
click at [685, 47] on div "Batches Export CSV Export Current Page Export All Pages" at bounding box center [677, 57] width 975 height 38
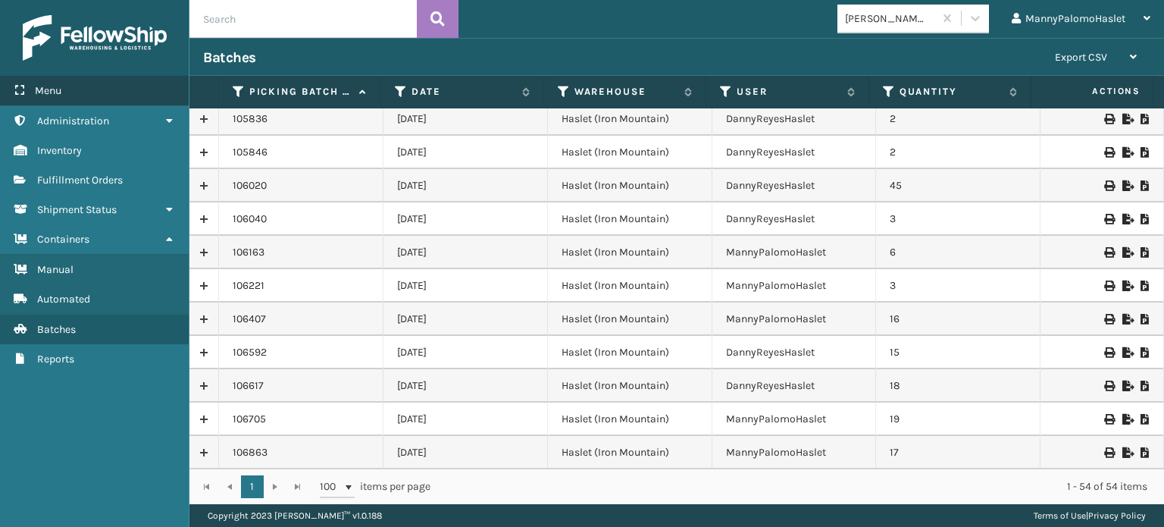
click at [90, 90] on div "Menu" at bounding box center [94, 91] width 189 height 30
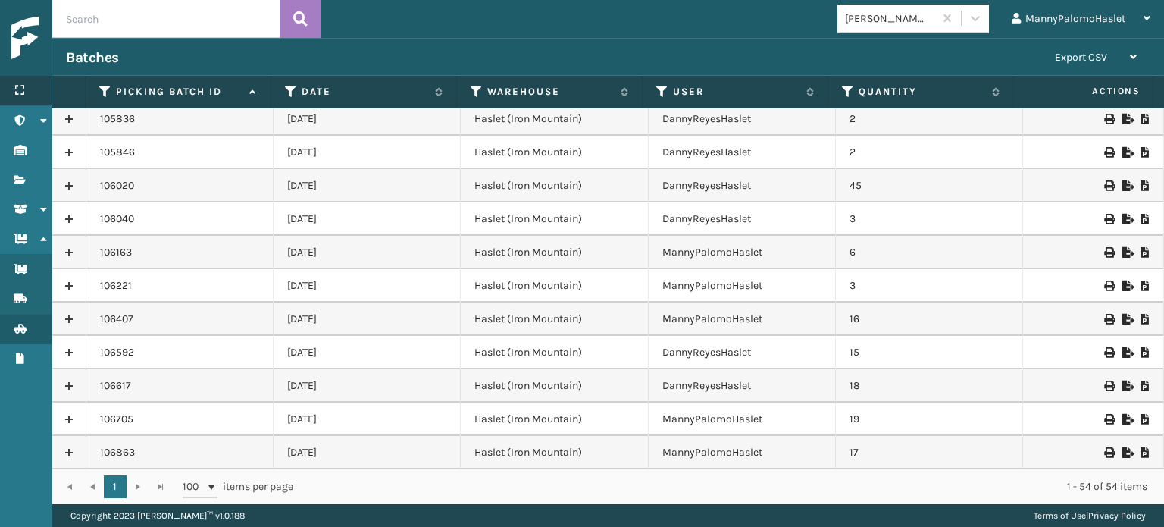
click at [23, 99] on div "Menu" at bounding box center [26, 91] width 52 height 30
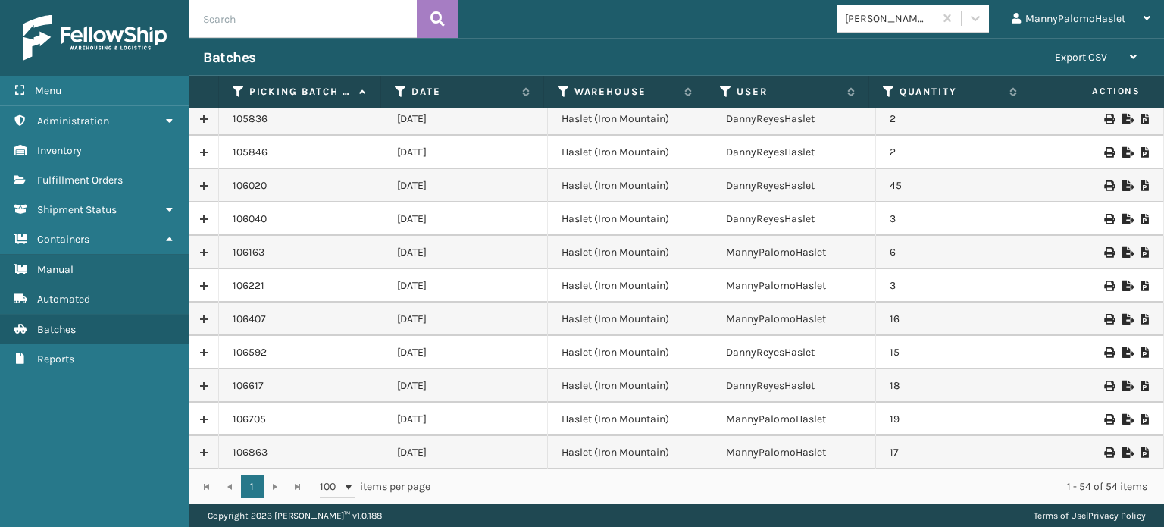
click at [101, 41] on img at bounding box center [95, 37] width 144 height 45
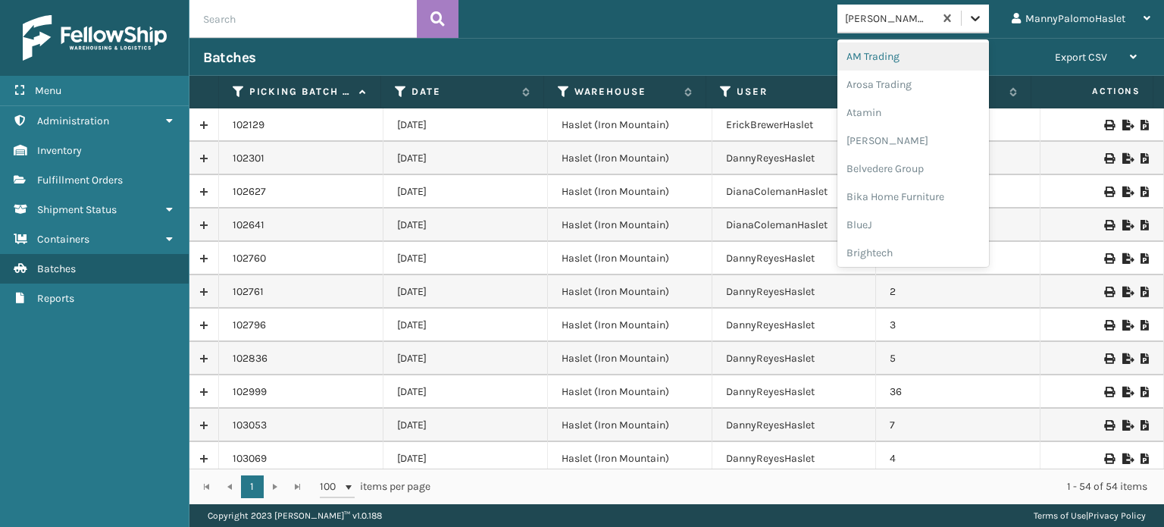
click at [973, 14] on icon at bounding box center [975, 18] width 15 height 15
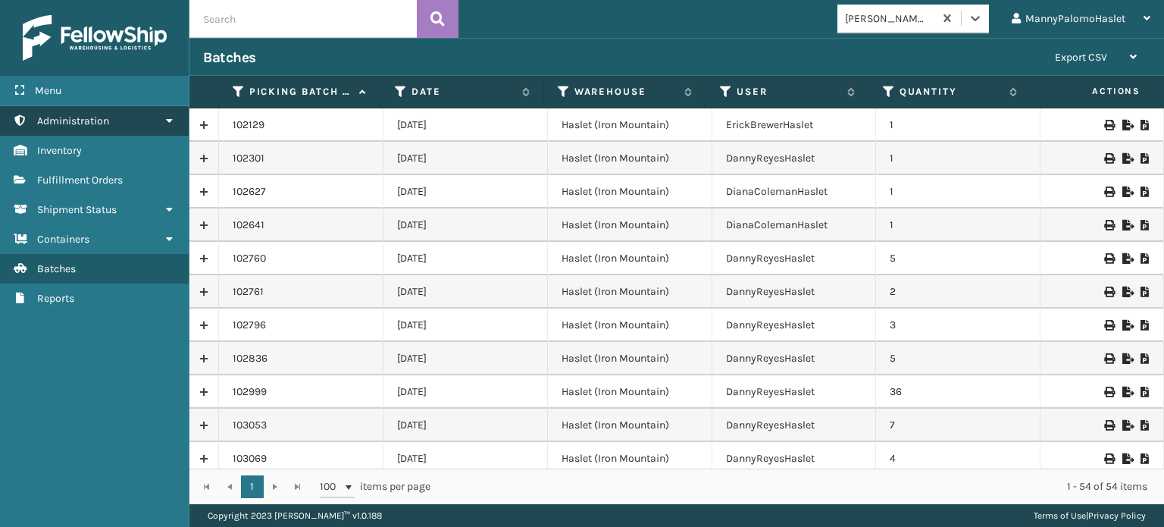
click at [130, 124] on link "Administration" at bounding box center [94, 121] width 189 height 30
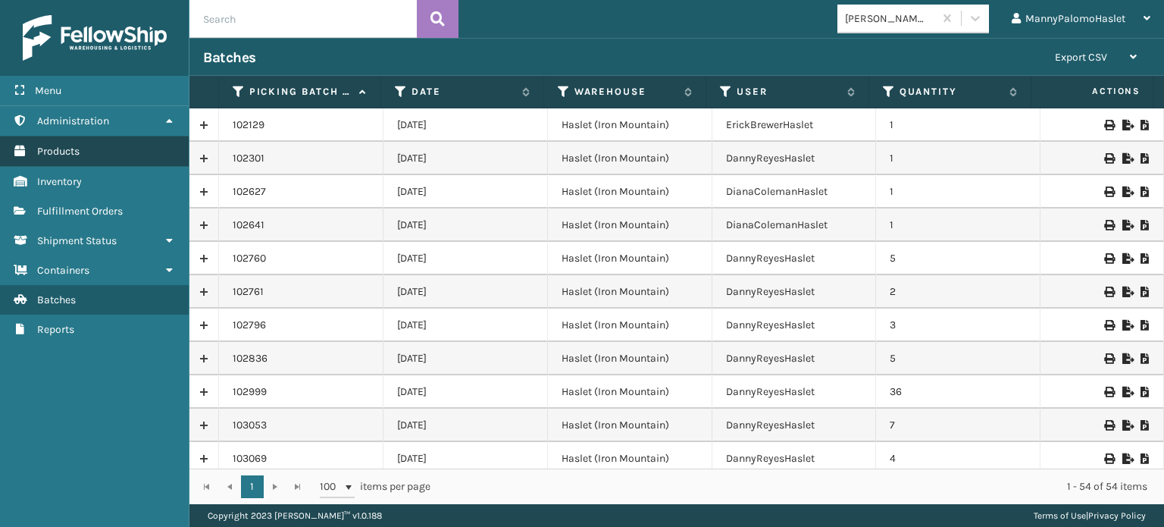
click at [121, 154] on link "Products" at bounding box center [94, 151] width 189 height 30
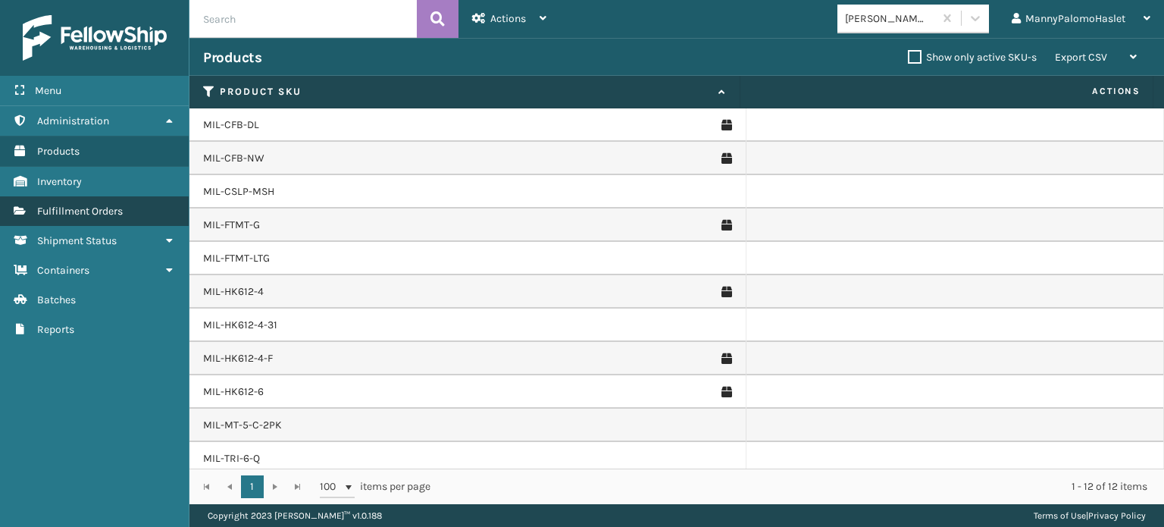
click at [133, 215] on link "Fulfillment Orders" at bounding box center [94, 211] width 189 height 30
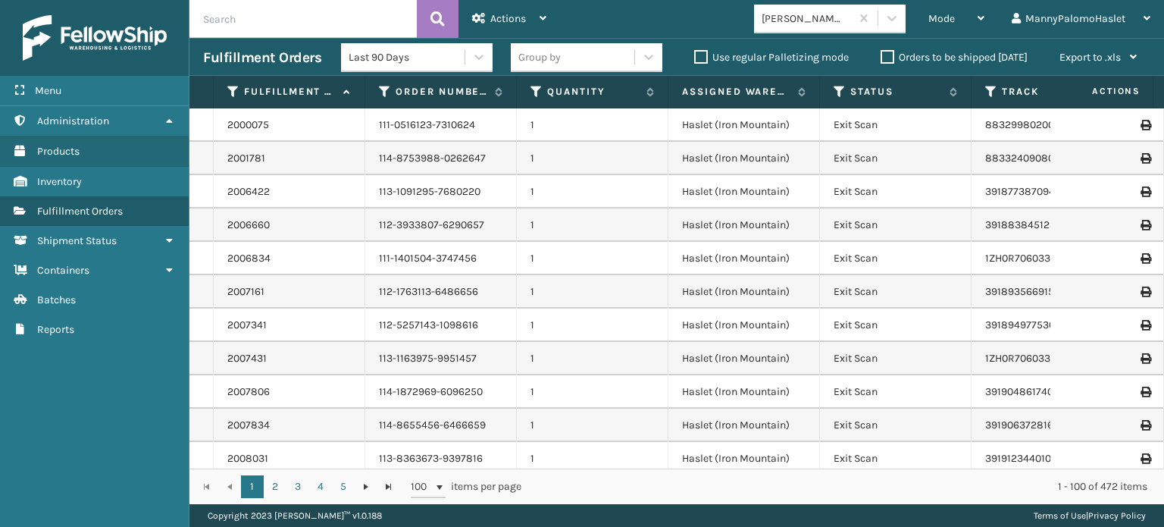
click at [983, 14] on icon at bounding box center [981, 18] width 7 height 11
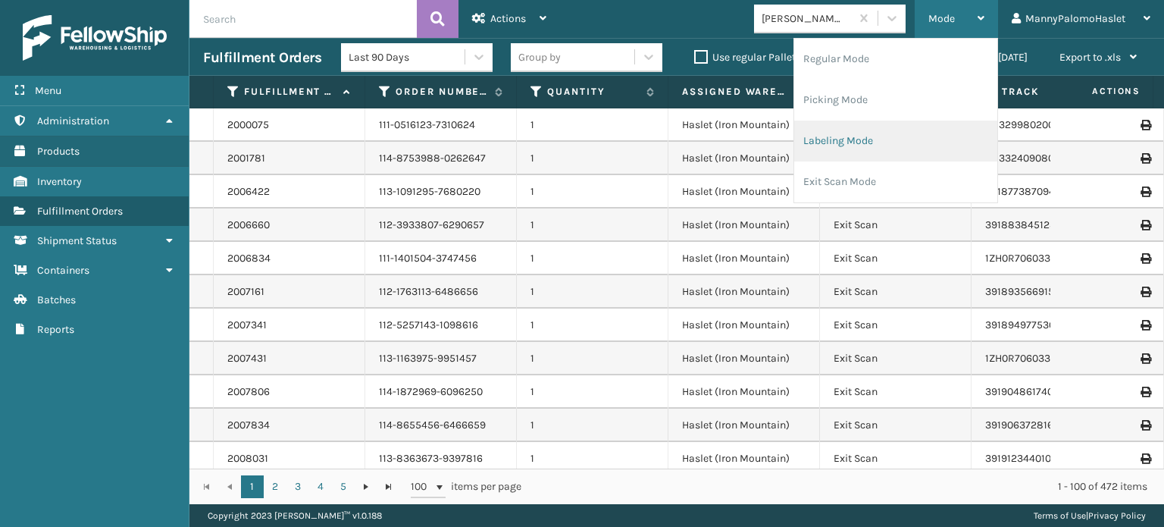
click at [924, 142] on li "Labeling Mode" at bounding box center [896, 141] width 203 height 41
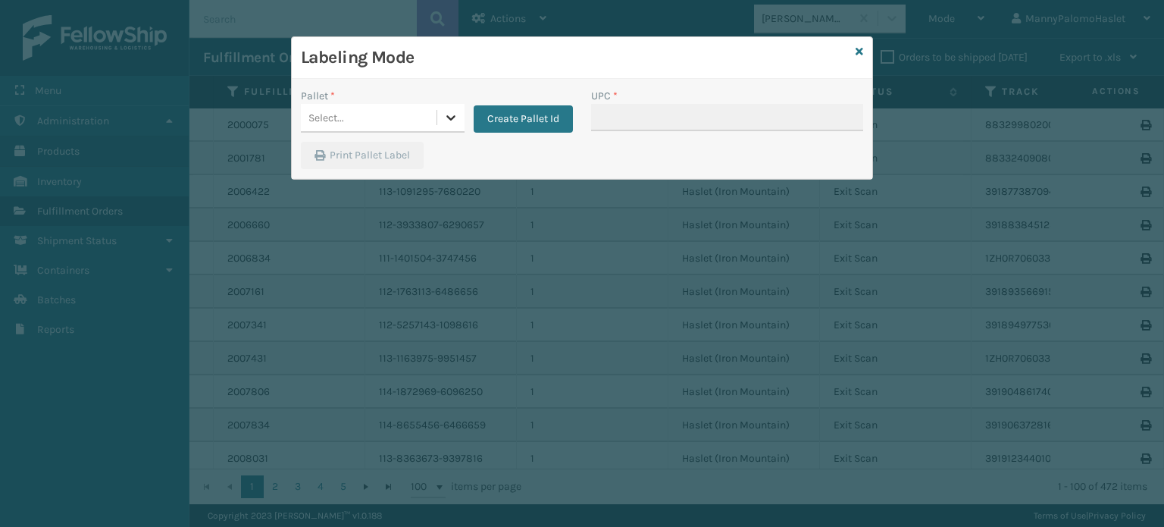
click at [453, 110] on icon at bounding box center [451, 117] width 15 height 15
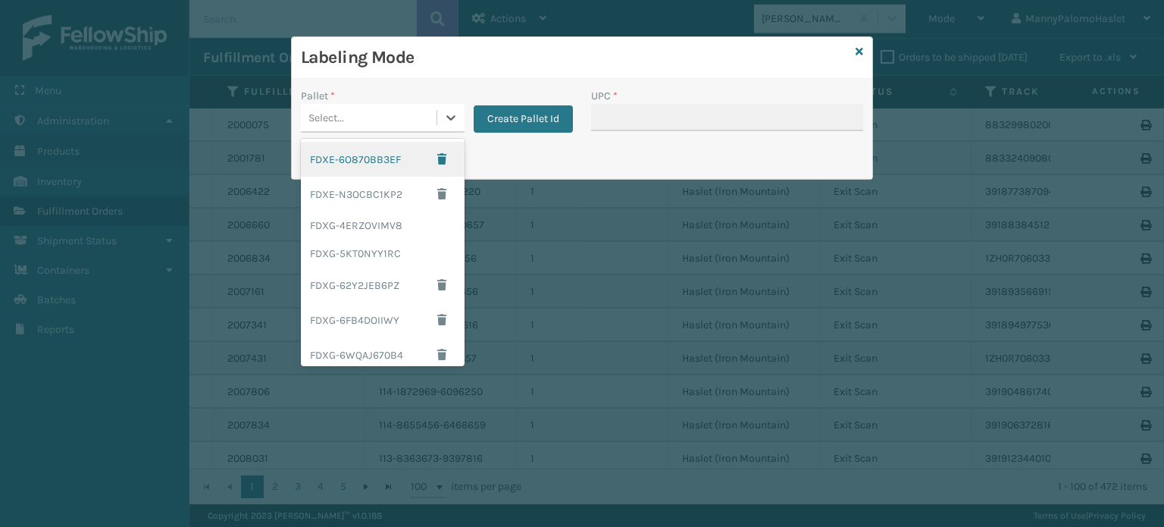
click at [391, 146] on div "FDXE-6O870BB3EF" at bounding box center [383, 159] width 164 height 35
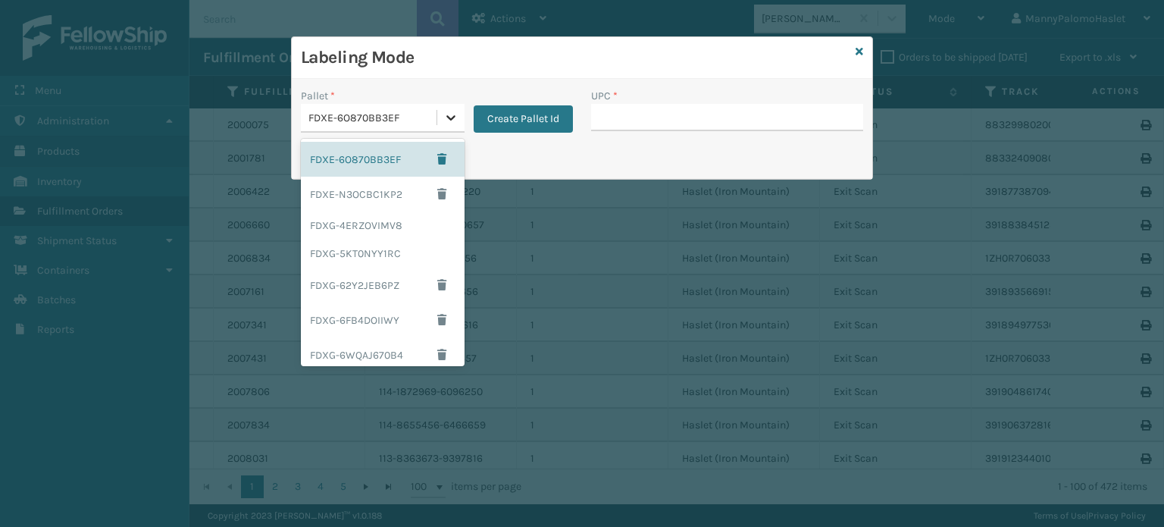
click at [456, 124] on icon at bounding box center [451, 117] width 15 height 15
